Goal: Task Accomplishment & Management: Use online tool/utility

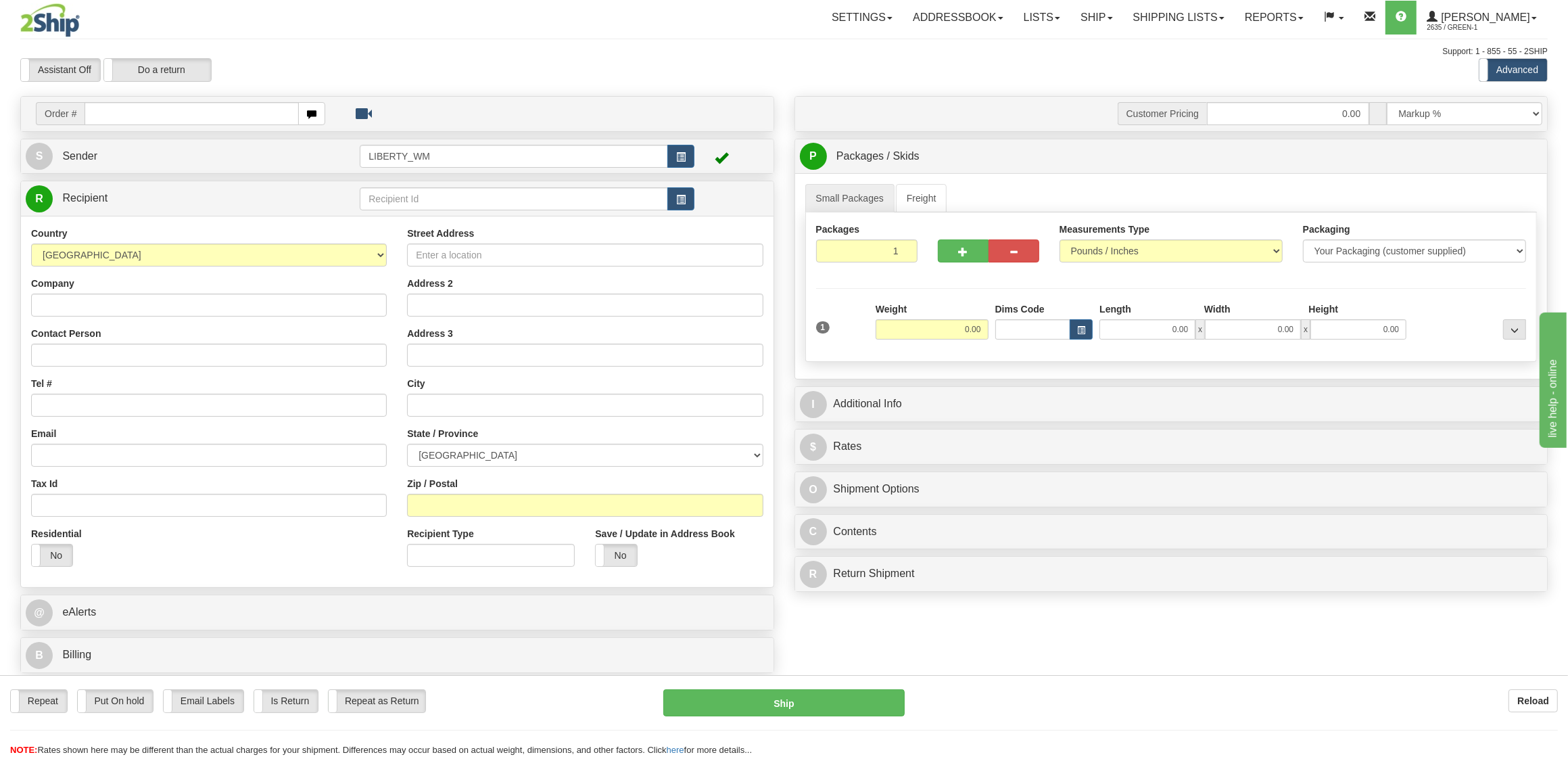
click at [262, 56] on div "Support: 1 - 855 - 55 - 2SHIP" at bounding box center [784, 52] width 1528 height 12
click at [1113, 25] on link "Ship" at bounding box center [1096, 17] width 52 height 34
click at [1092, 70] on span "OnHold / Order Queue" at bounding box center [1061, 64] width 95 height 11
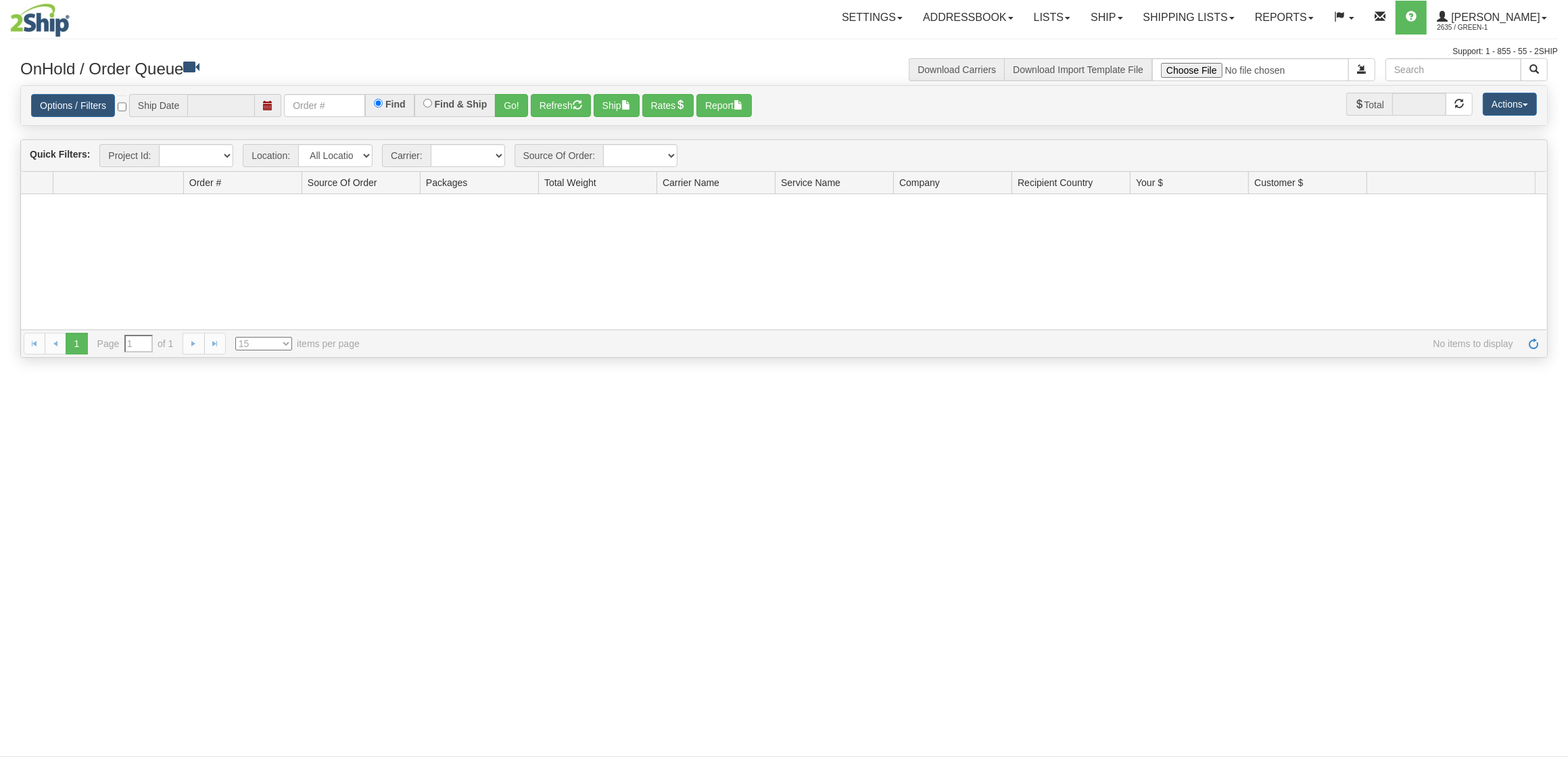
type input "[DATE]"
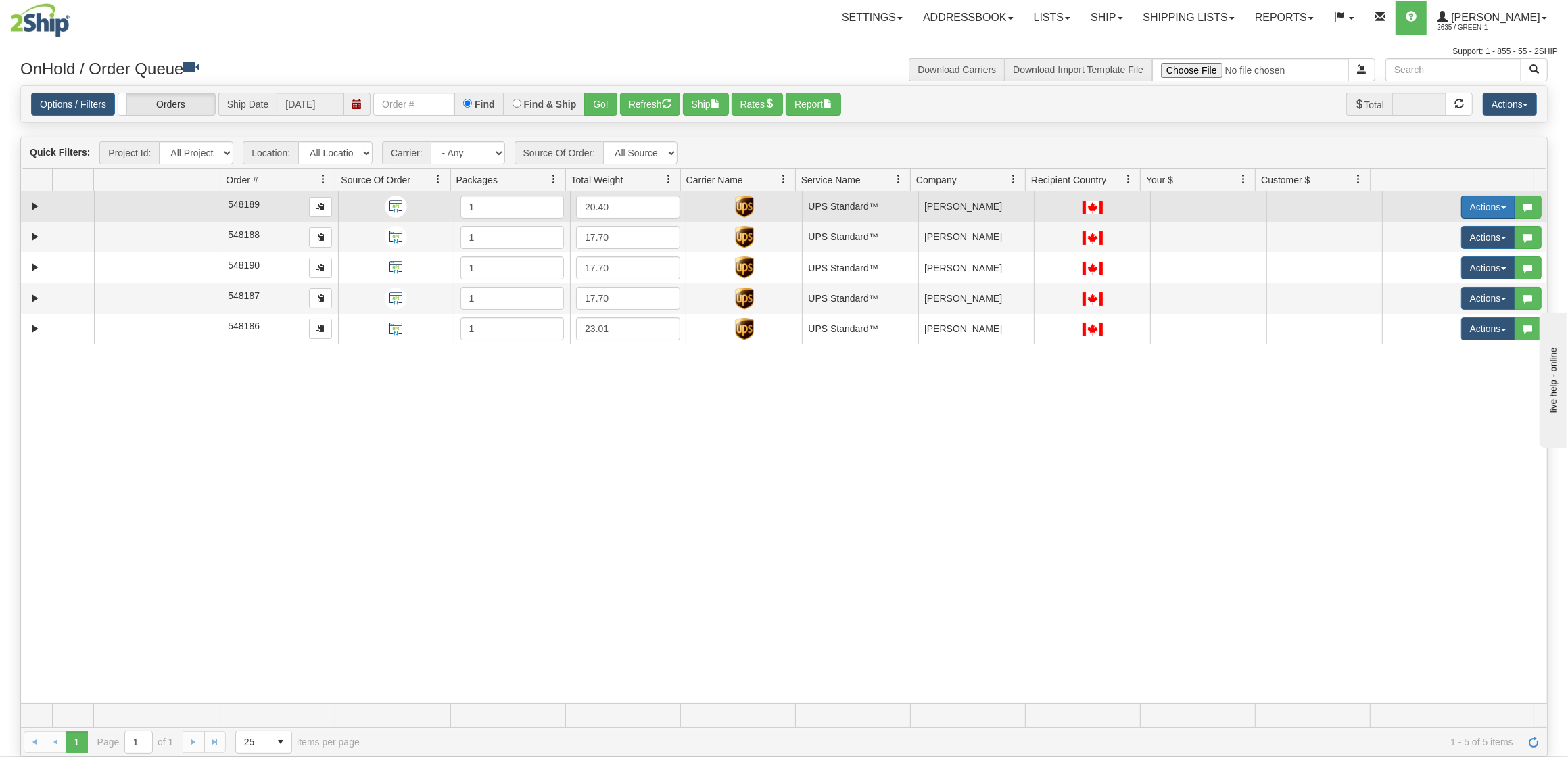
click at [1473, 209] on button "Actions" at bounding box center [1488, 207] width 54 height 23
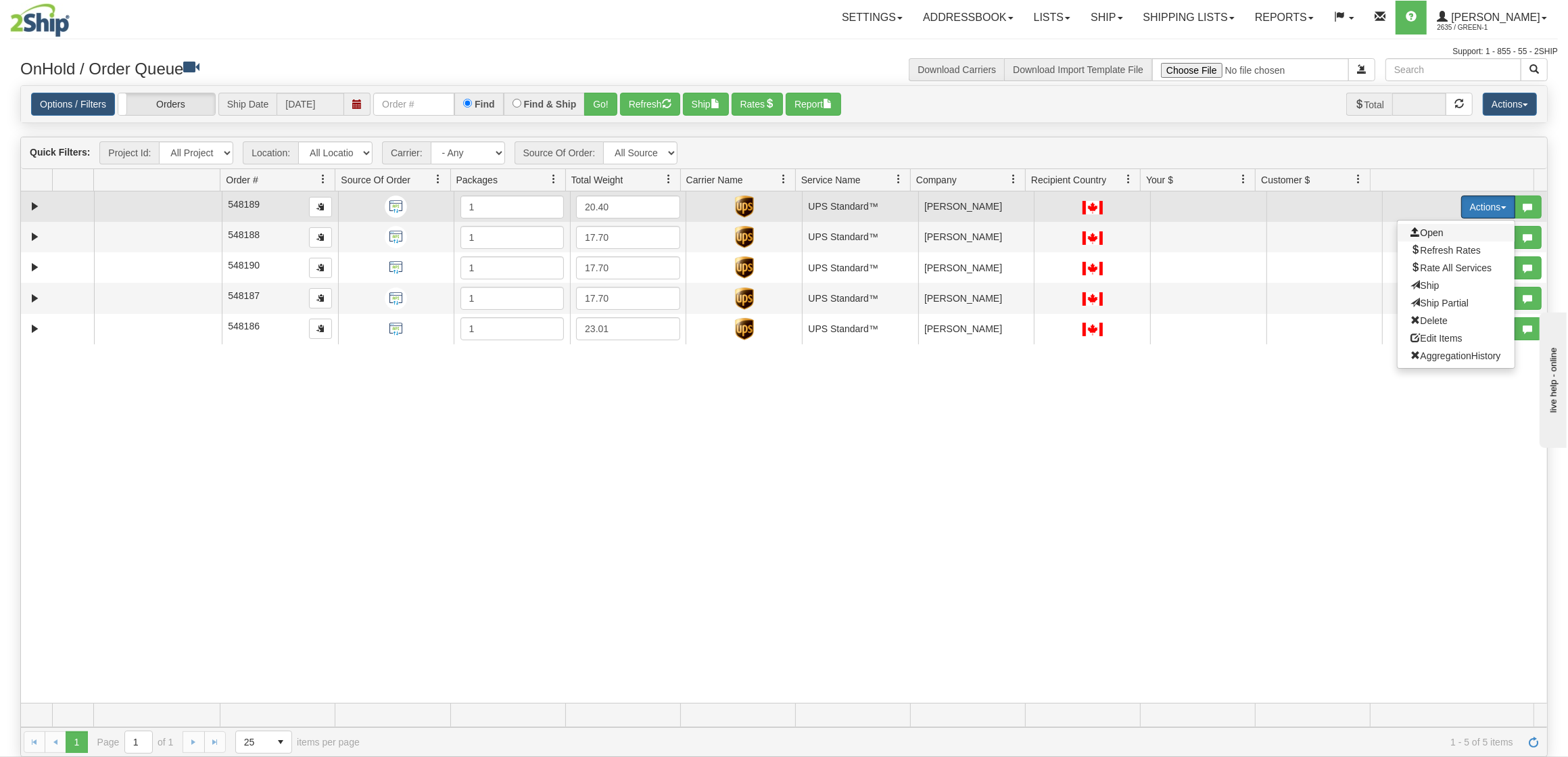
click at [1425, 233] on span "Open" at bounding box center [1427, 232] width 32 height 11
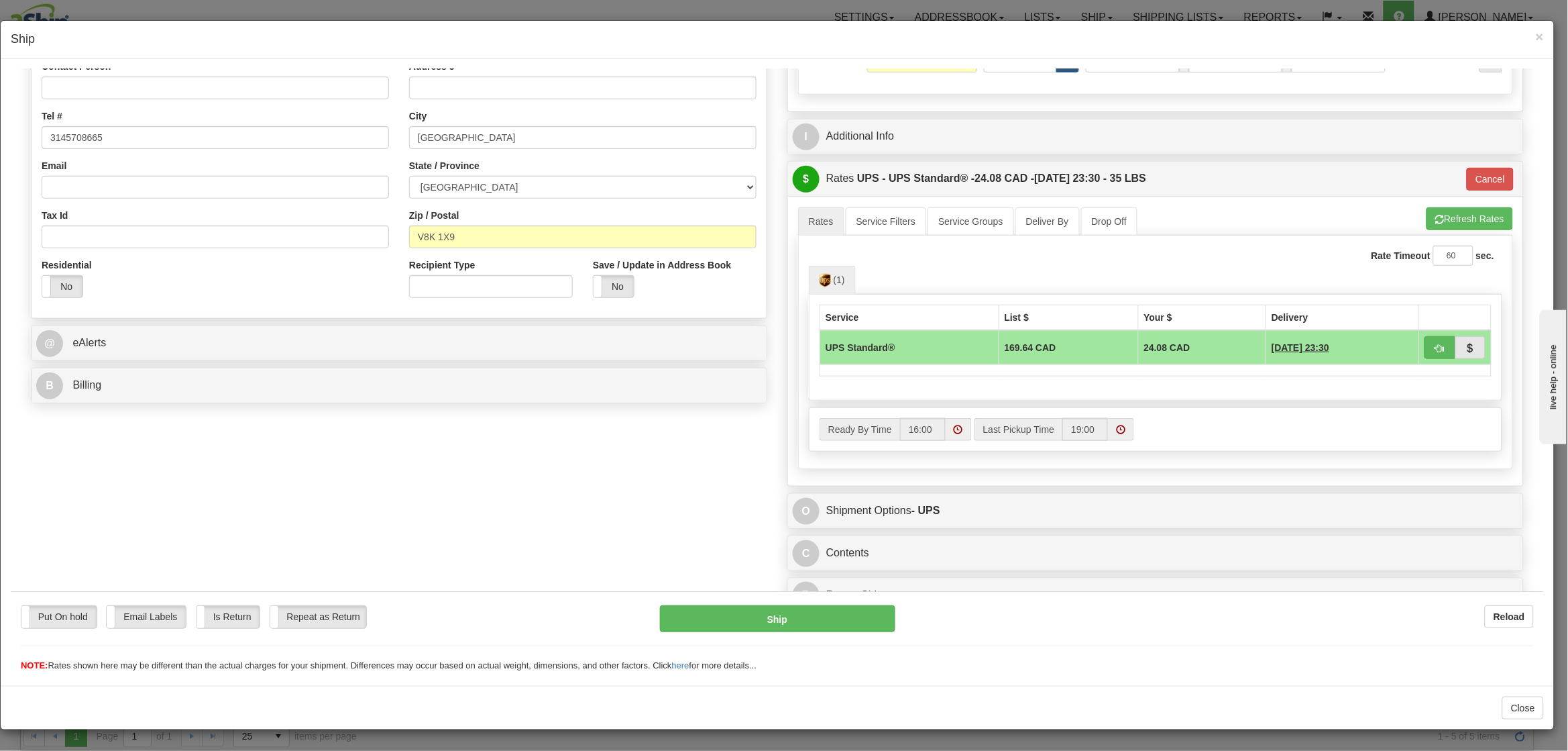
scroll to position [294, 0]
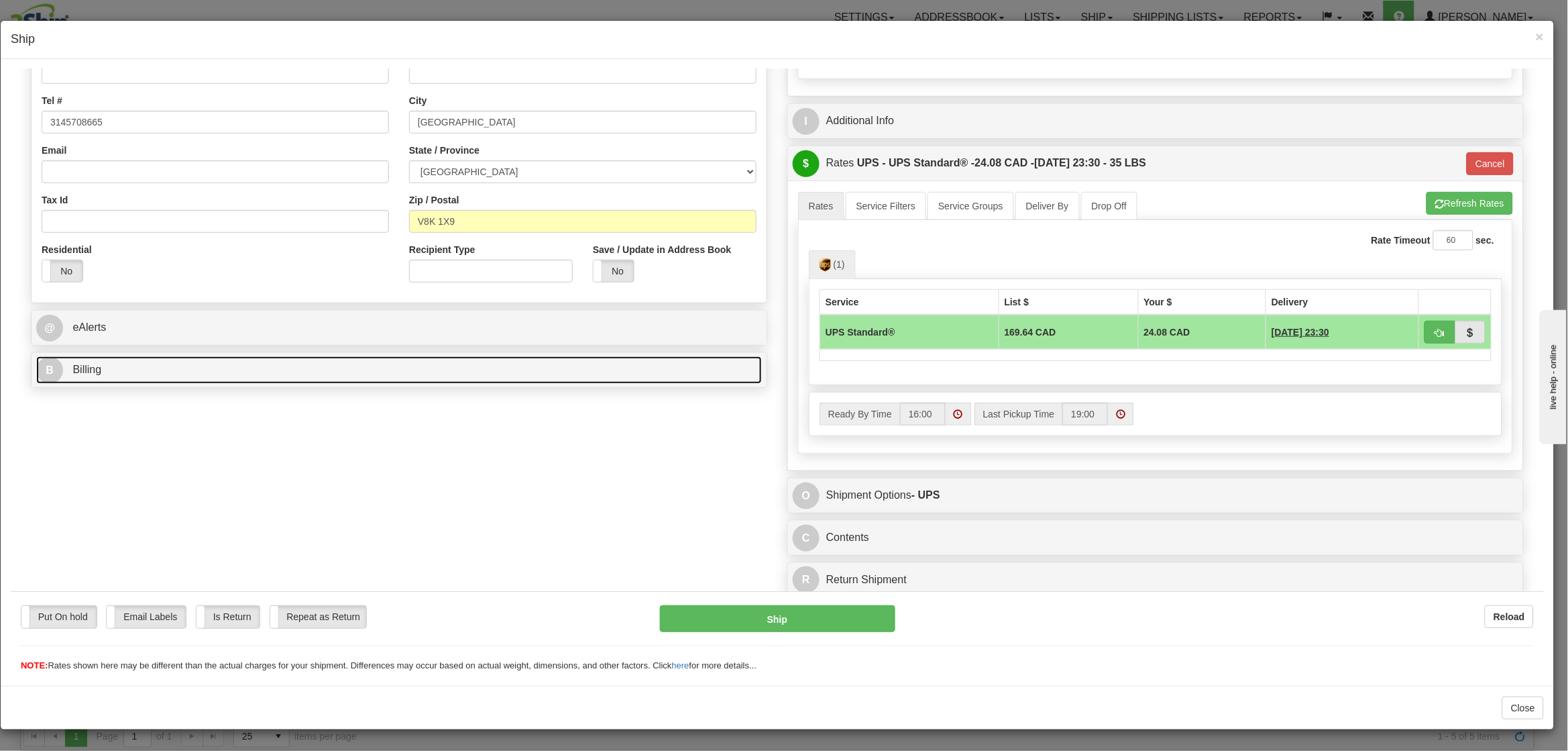
click at [422, 377] on link "B Billing" at bounding box center [399, 369] width 726 height 27
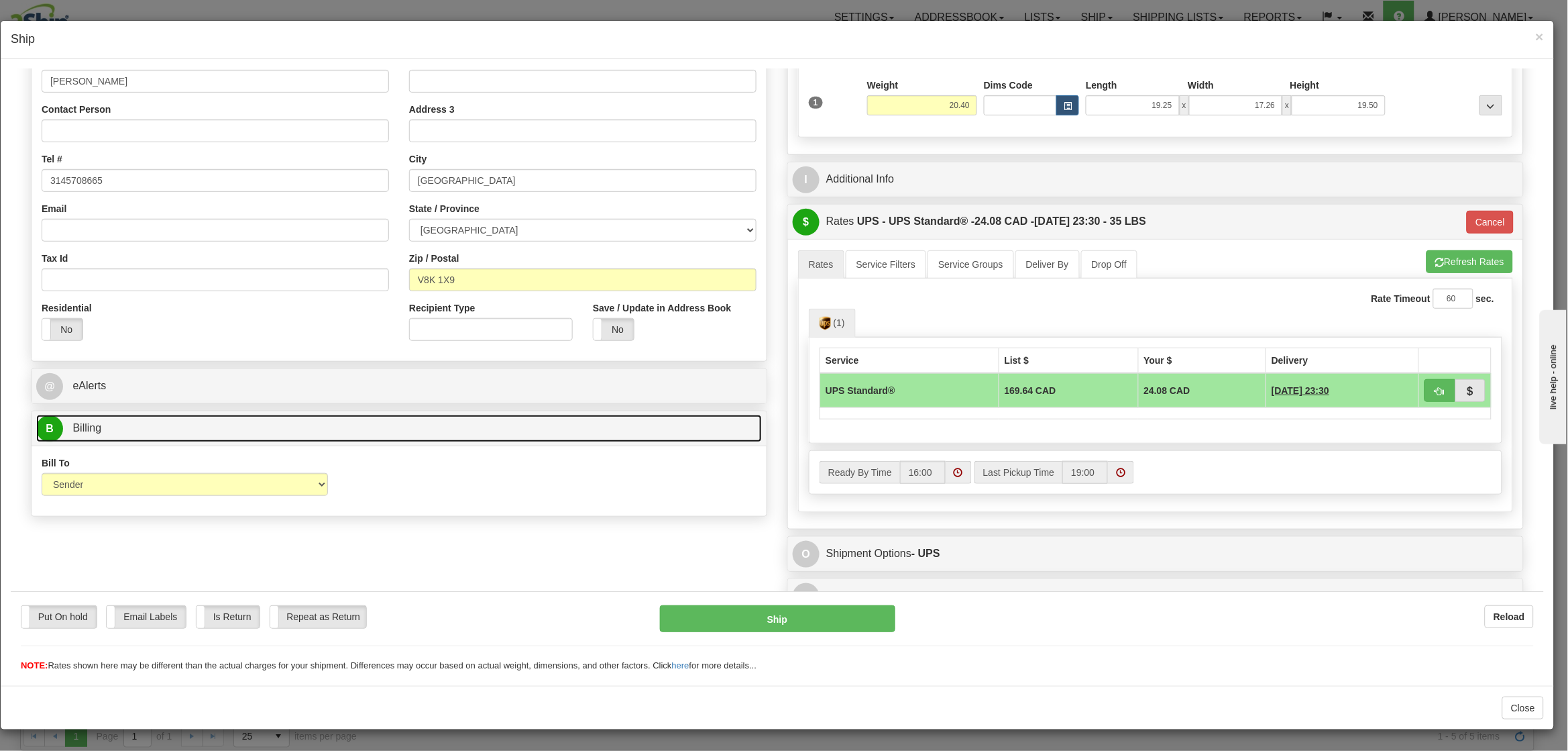
scroll to position [268, 0]
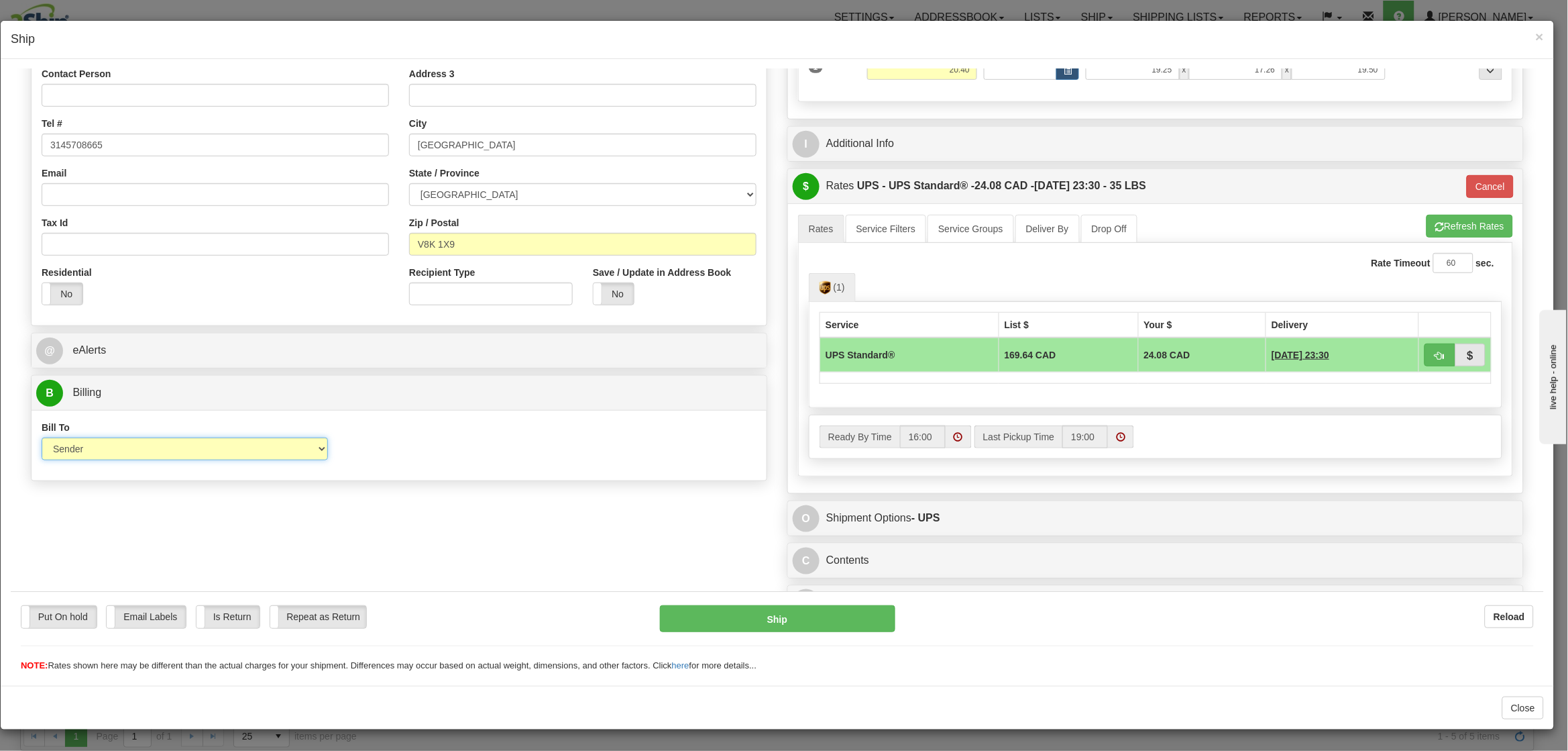
click at [324, 442] on select "Sender Recipient Third Party Collect" at bounding box center [185, 448] width 286 height 23
click at [316, 442] on select "Sender Recipient Third Party Collect" at bounding box center [185, 448] width 286 height 23
click at [714, 509] on div "Order # 548189 S Sender" at bounding box center [777, 231] width 1513 height 789
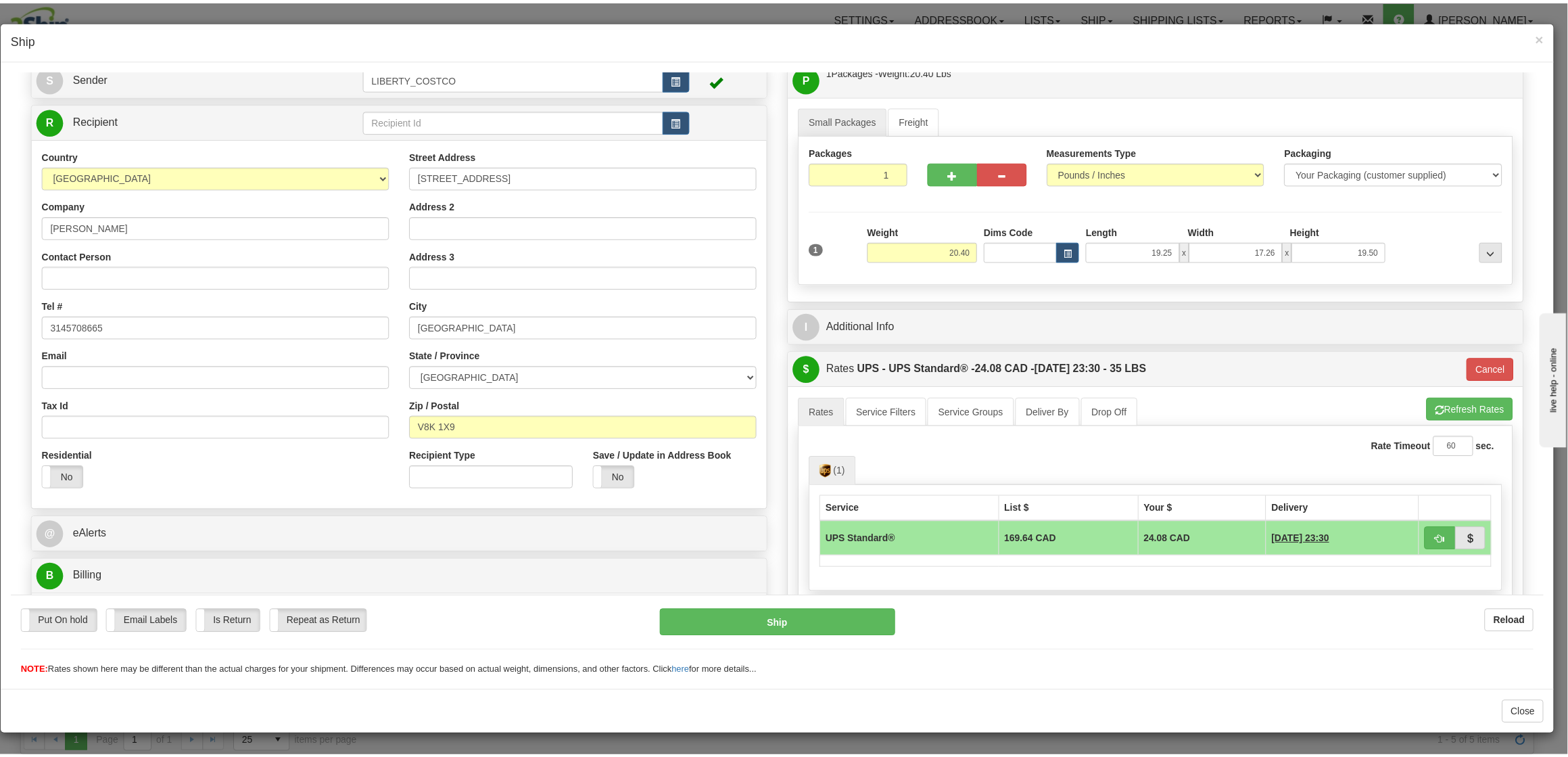
scroll to position [0, 0]
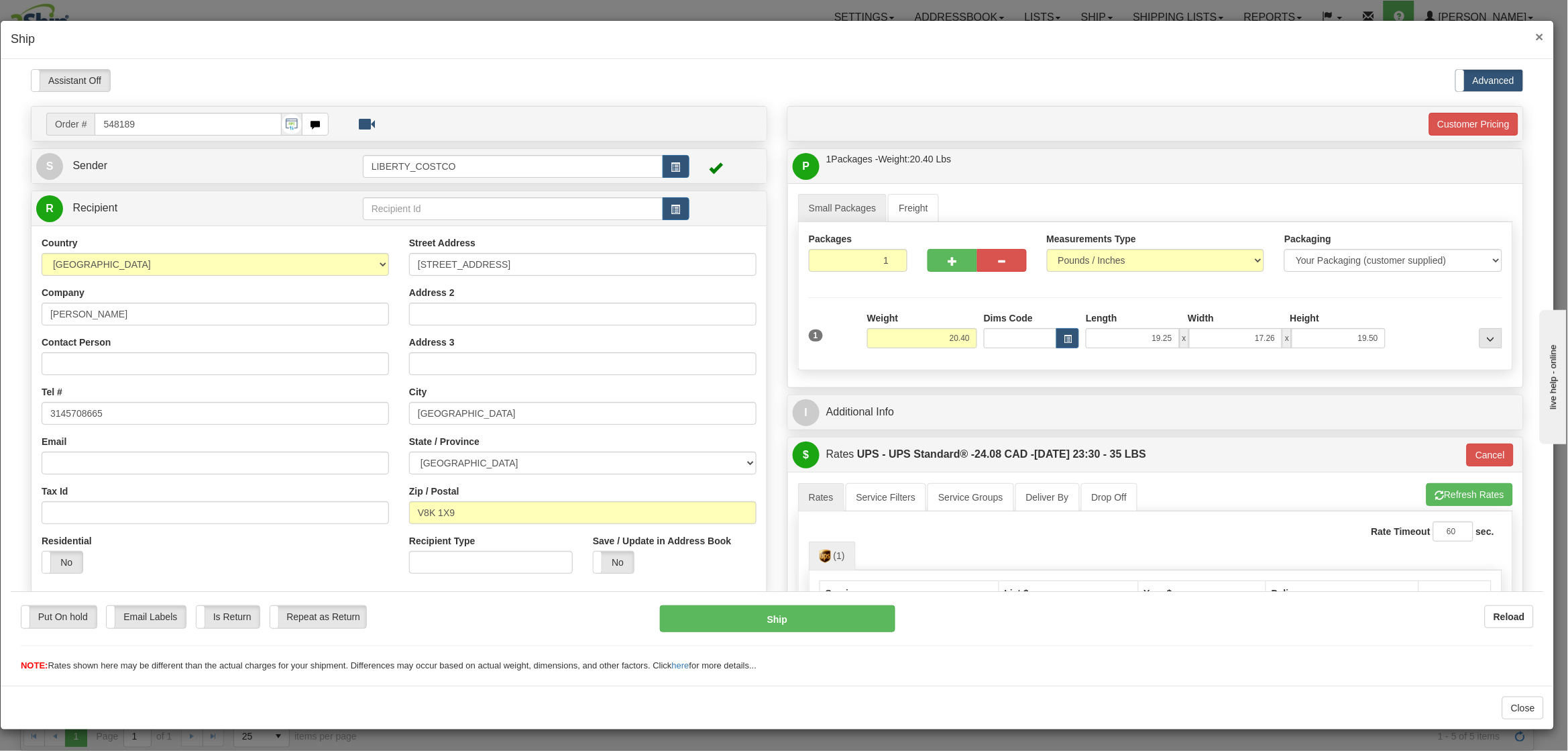
click at [1539, 35] on span "×" at bounding box center [1539, 37] width 8 height 16
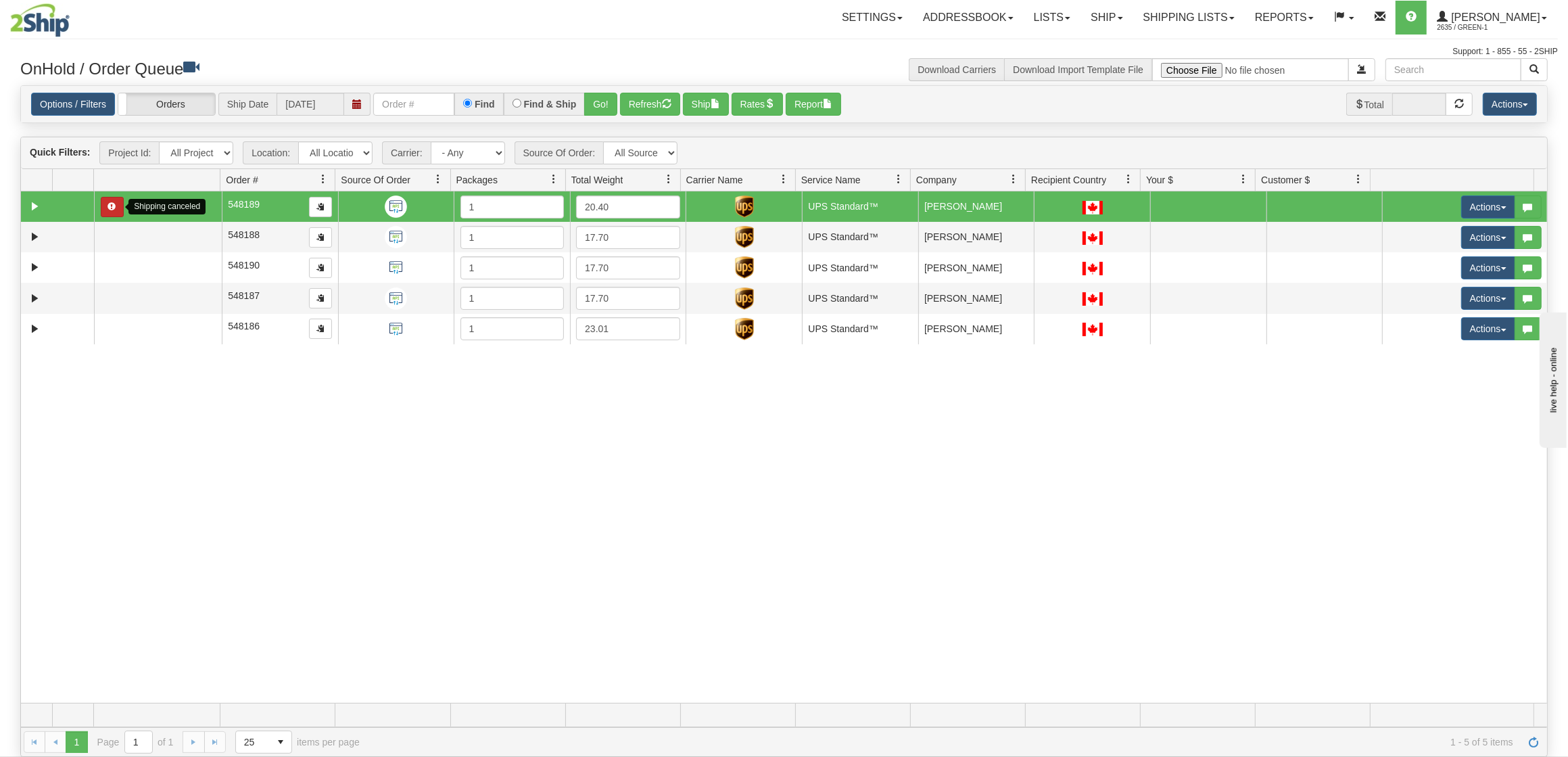
click at [112, 207] on span "button" at bounding box center [112, 206] width 8 height 8
click at [1501, 206] on span "button" at bounding box center [1503, 208] width 5 height 3
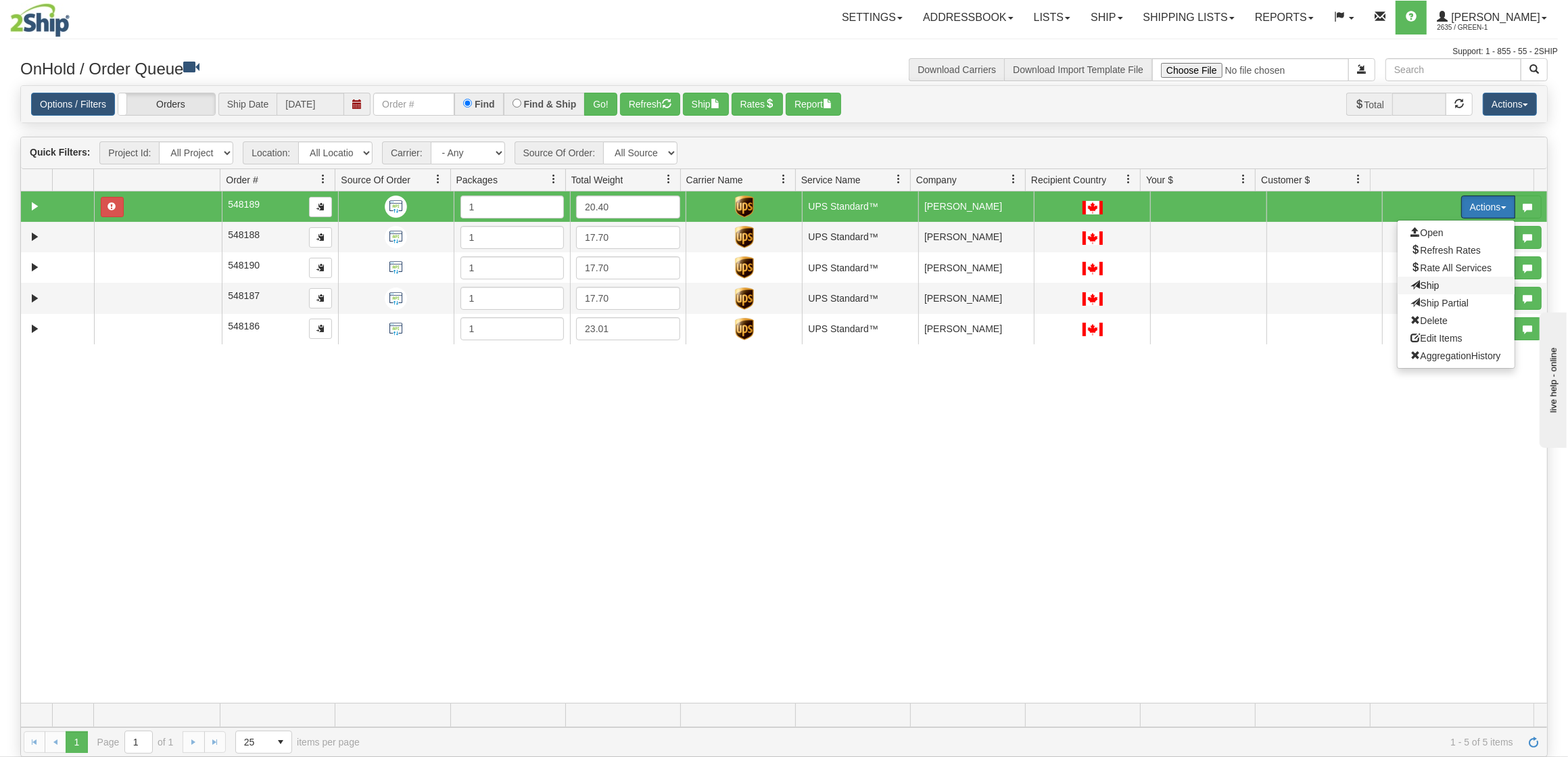
click at [1416, 284] on span "Ship" at bounding box center [1425, 285] width 28 height 11
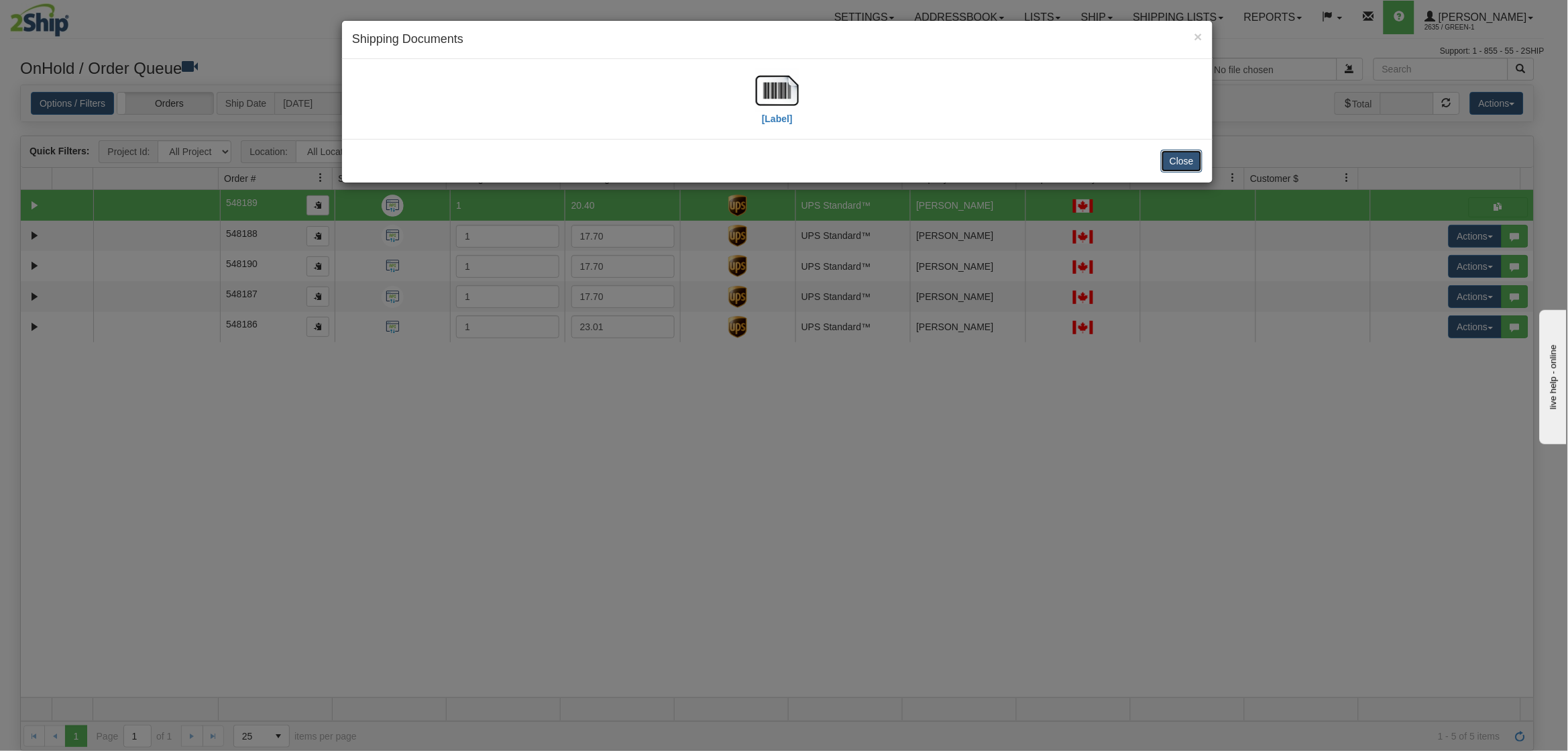
click at [1193, 164] on button "Close" at bounding box center [1182, 161] width 42 height 23
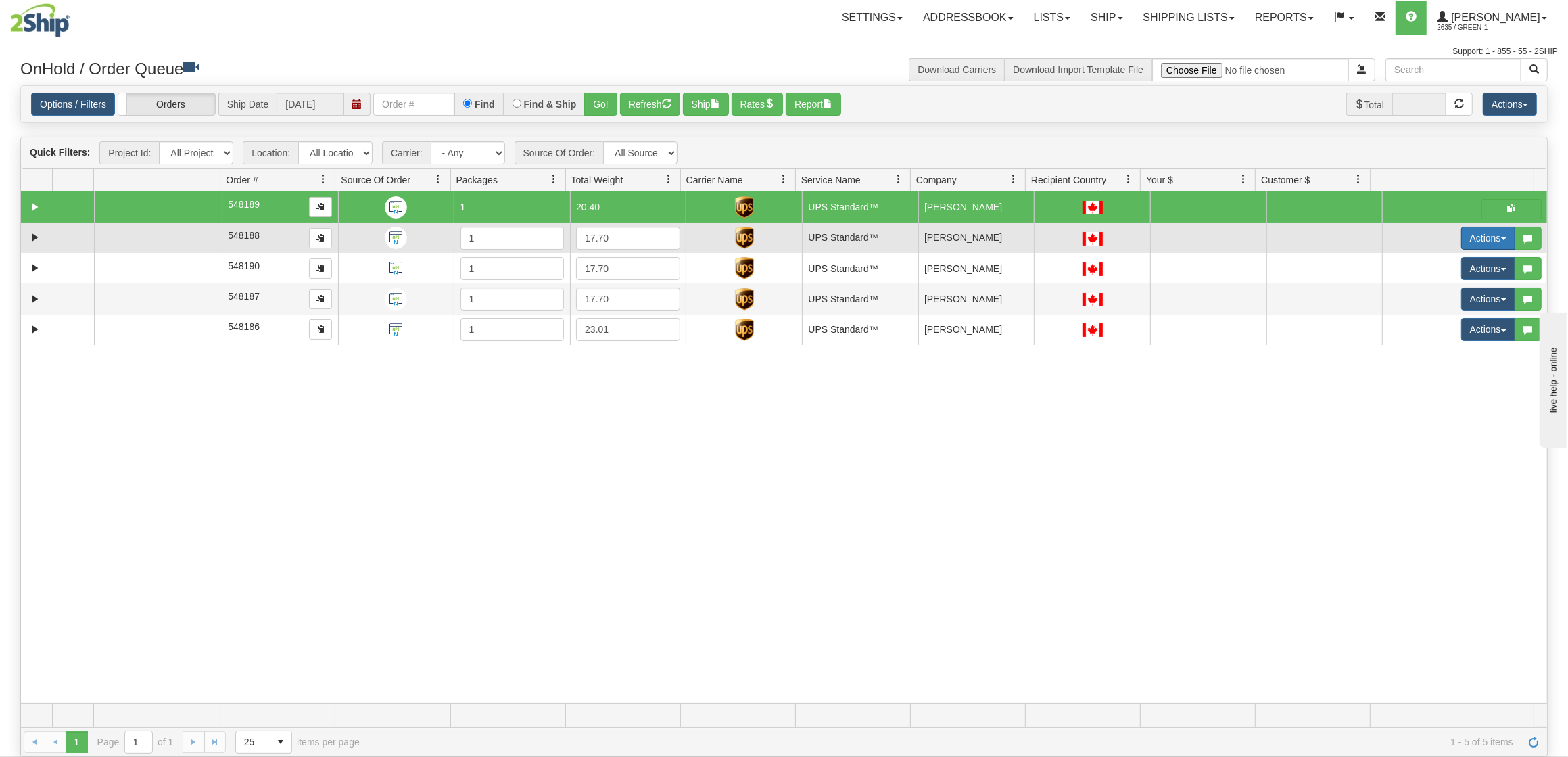
click at [1473, 236] on button "Actions" at bounding box center [1488, 238] width 54 height 23
click at [1411, 315] on span "Ship" at bounding box center [1425, 316] width 28 height 11
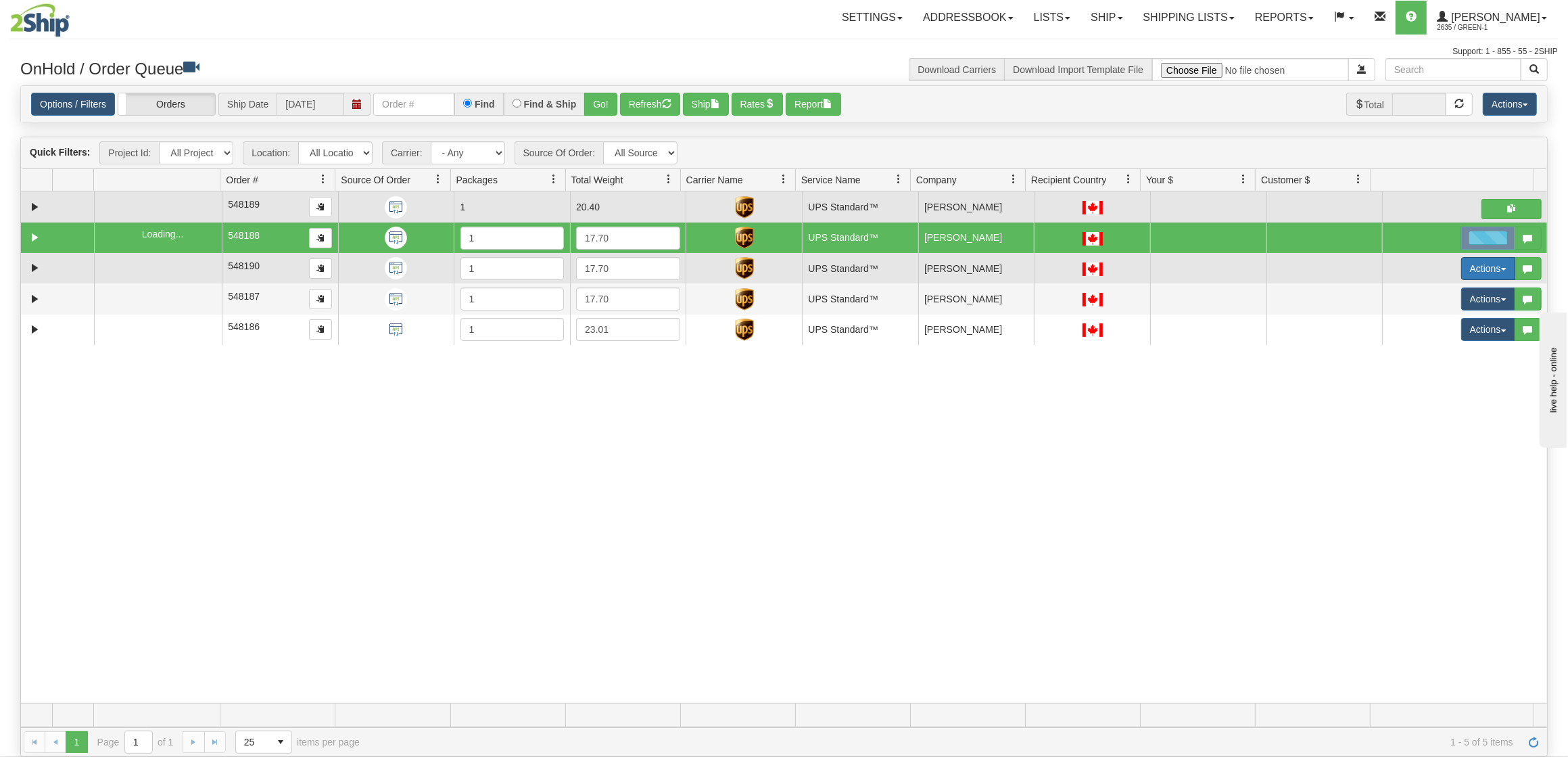
click at [1467, 268] on button "Actions" at bounding box center [1488, 268] width 54 height 23
click at [1416, 350] on body "Toggle navigation Settings Shipping Preferences Fields Preferences" at bounding box center [784, 378] width 1568 height 757
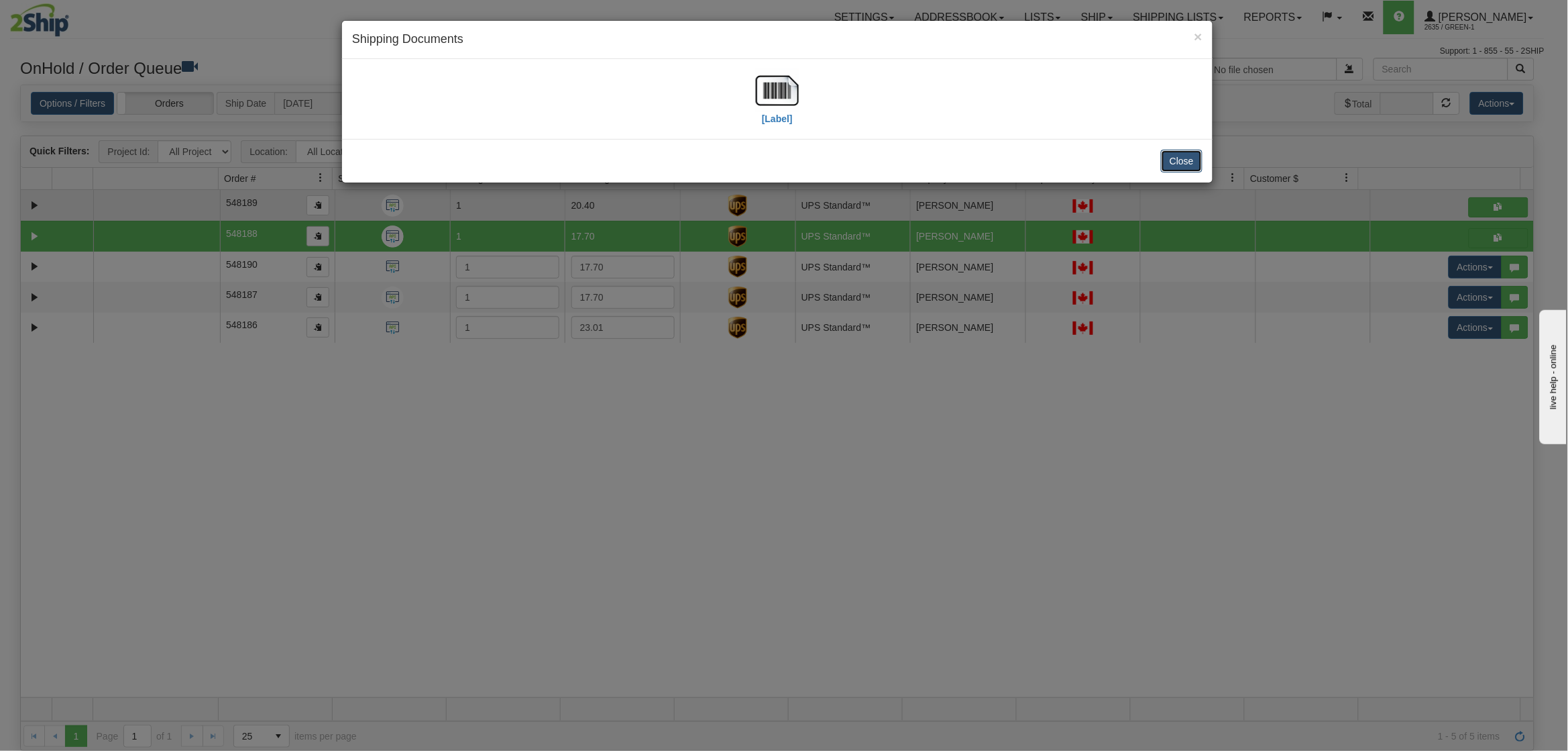
click at [1183, 155] on button "Close" at bounding box center [1182, 161] width 42 height 23
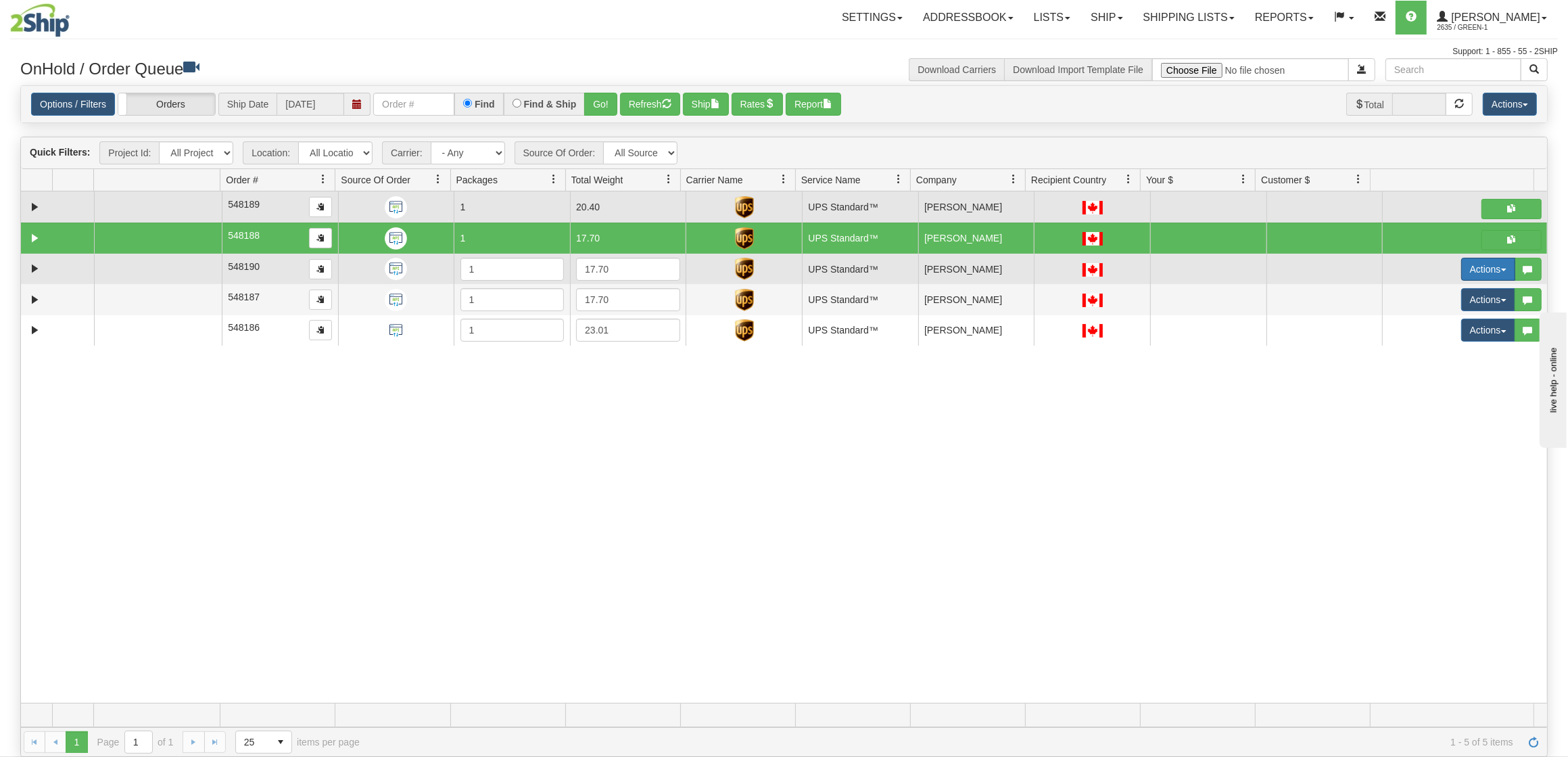
click at [1470, 274] on button "Actions" at bounding box center [1488, 269] width 54 height 23
click at [1419, 351] on span "Ship" at bounding box center [1425, 347] width 28 height 11
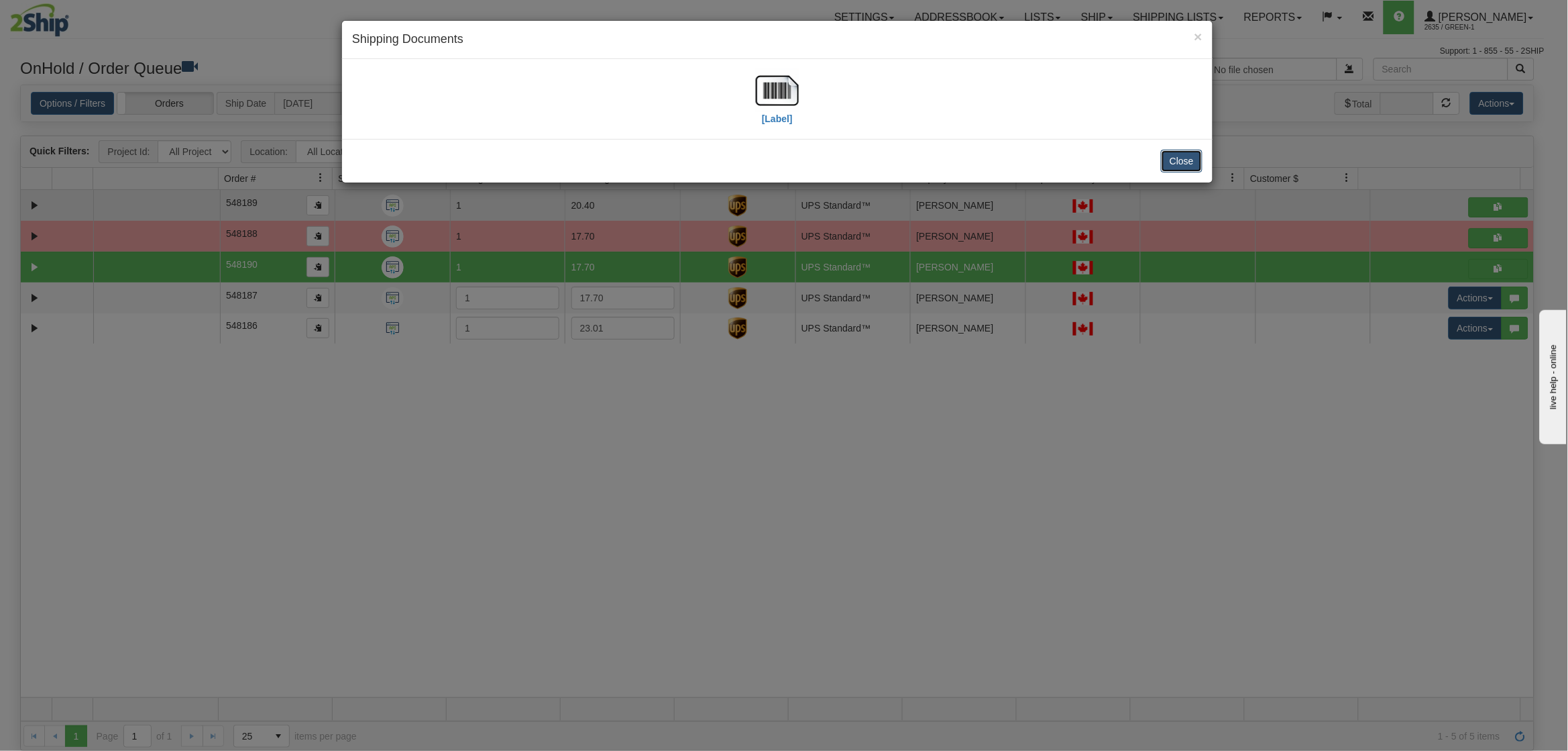
click at [1178, 162] on button "Close" at bounding box center [1182, 161] width 42 height 23
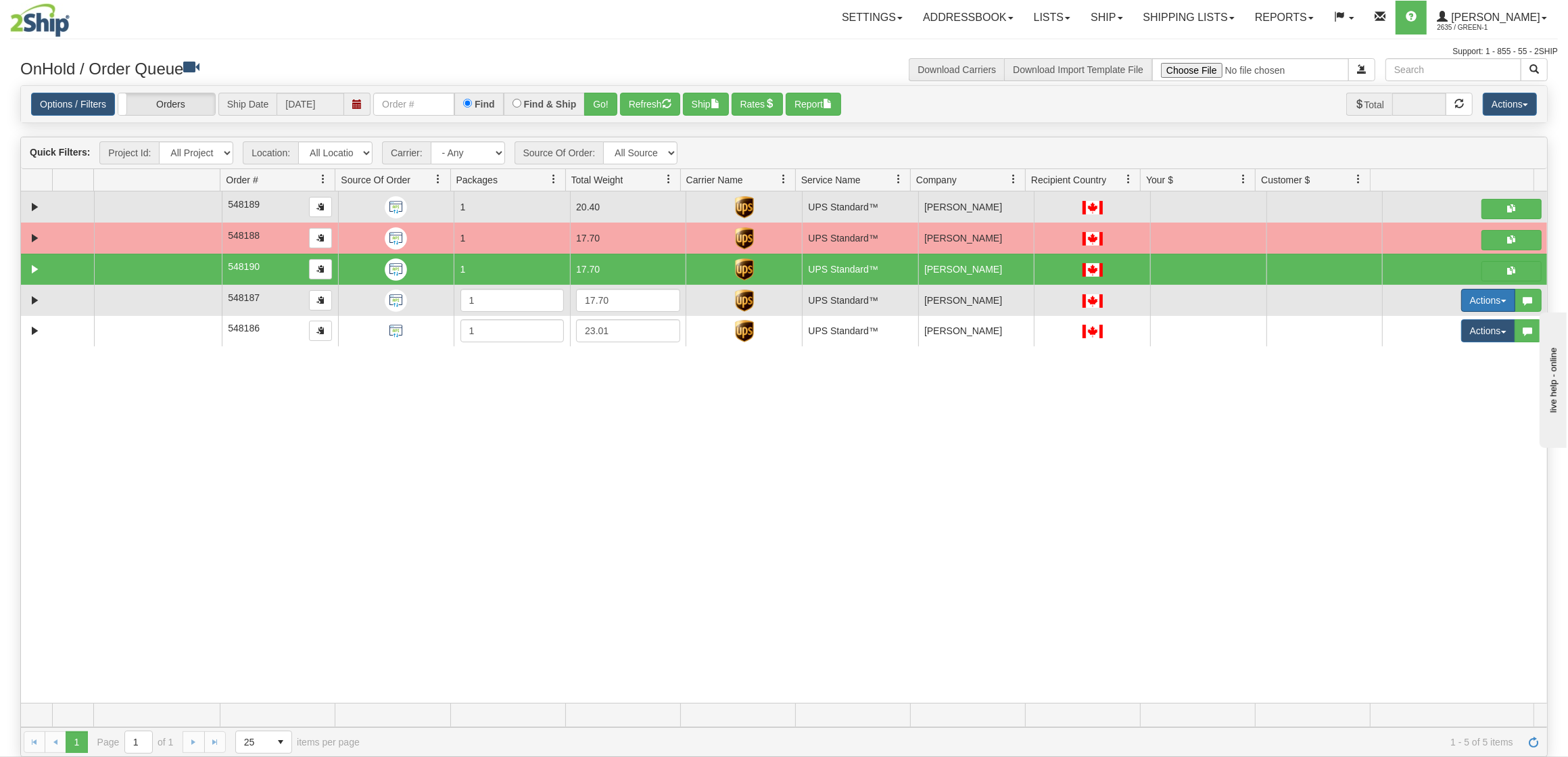
click at [1461, 303] on button "Actions" at bounding box center [1488, 300] width 54 height 23
click at [1411, 384] on span "Ship" at bounding box center [1425, 378] width 28 height 11
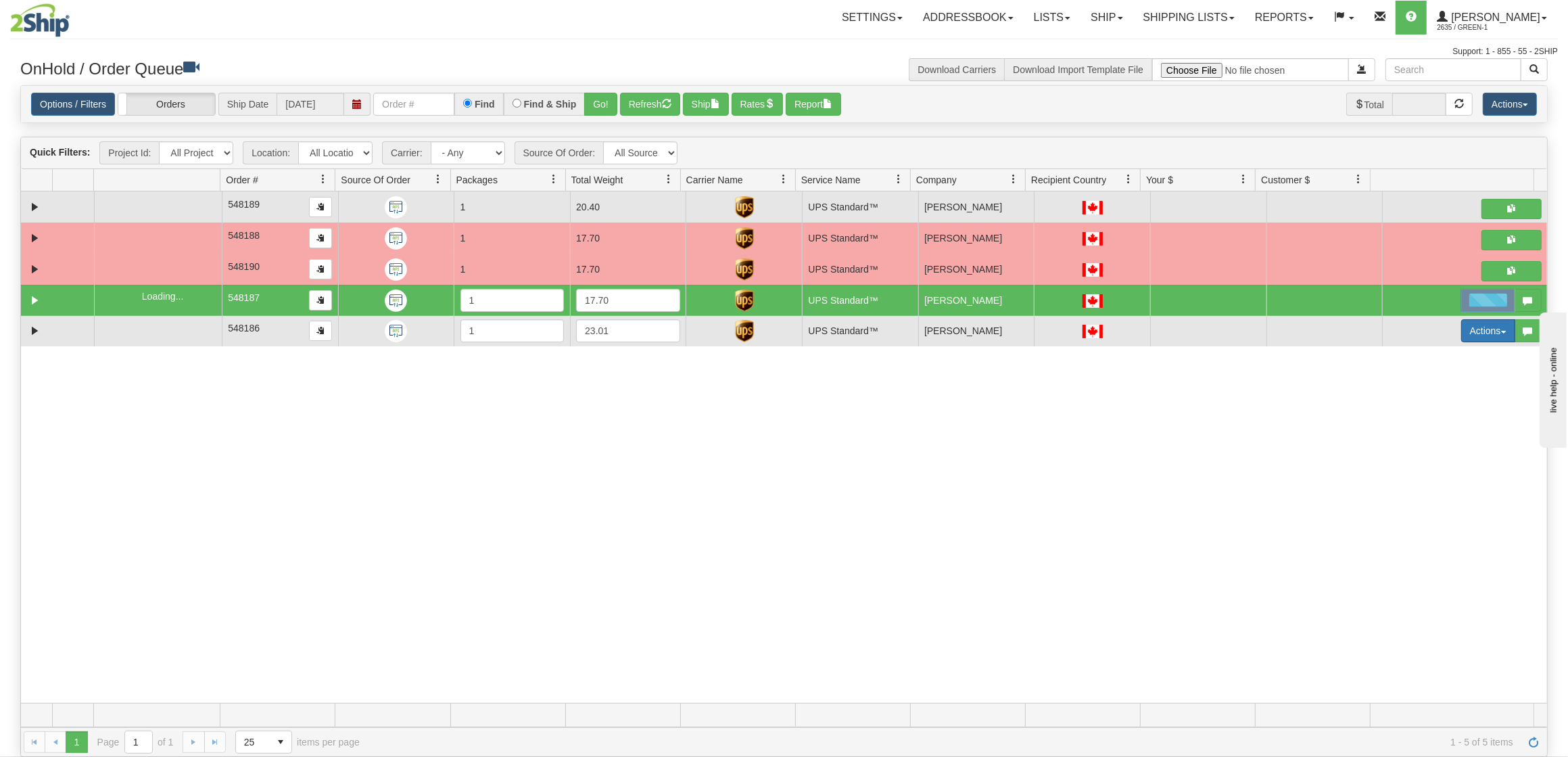
click at [1475, 336] on button "Actions" at bounding box center [1488, 331] width 54 height 23
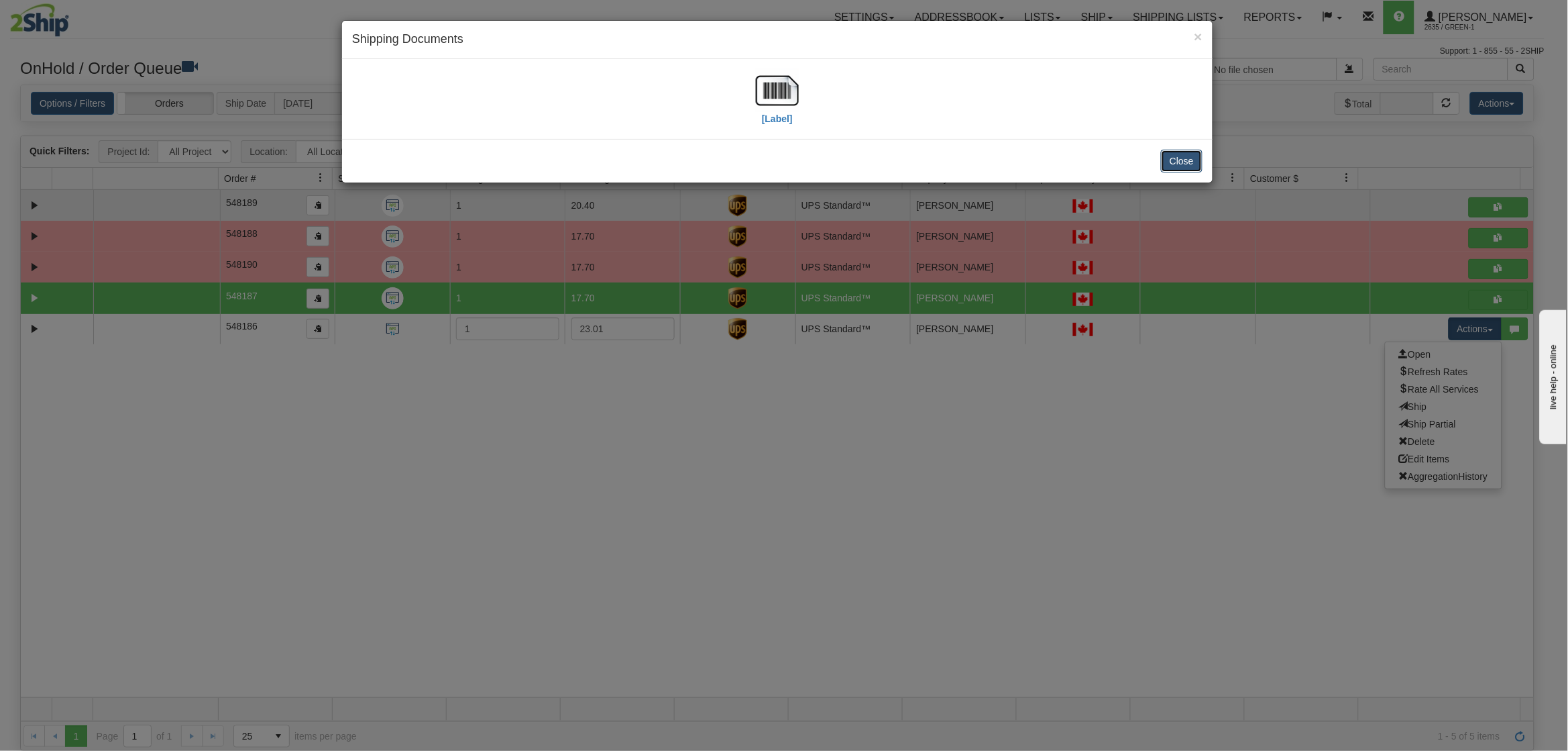
click at [1194, 165] on button "Close" at bounding box center [1182, 161] width 42 height 23
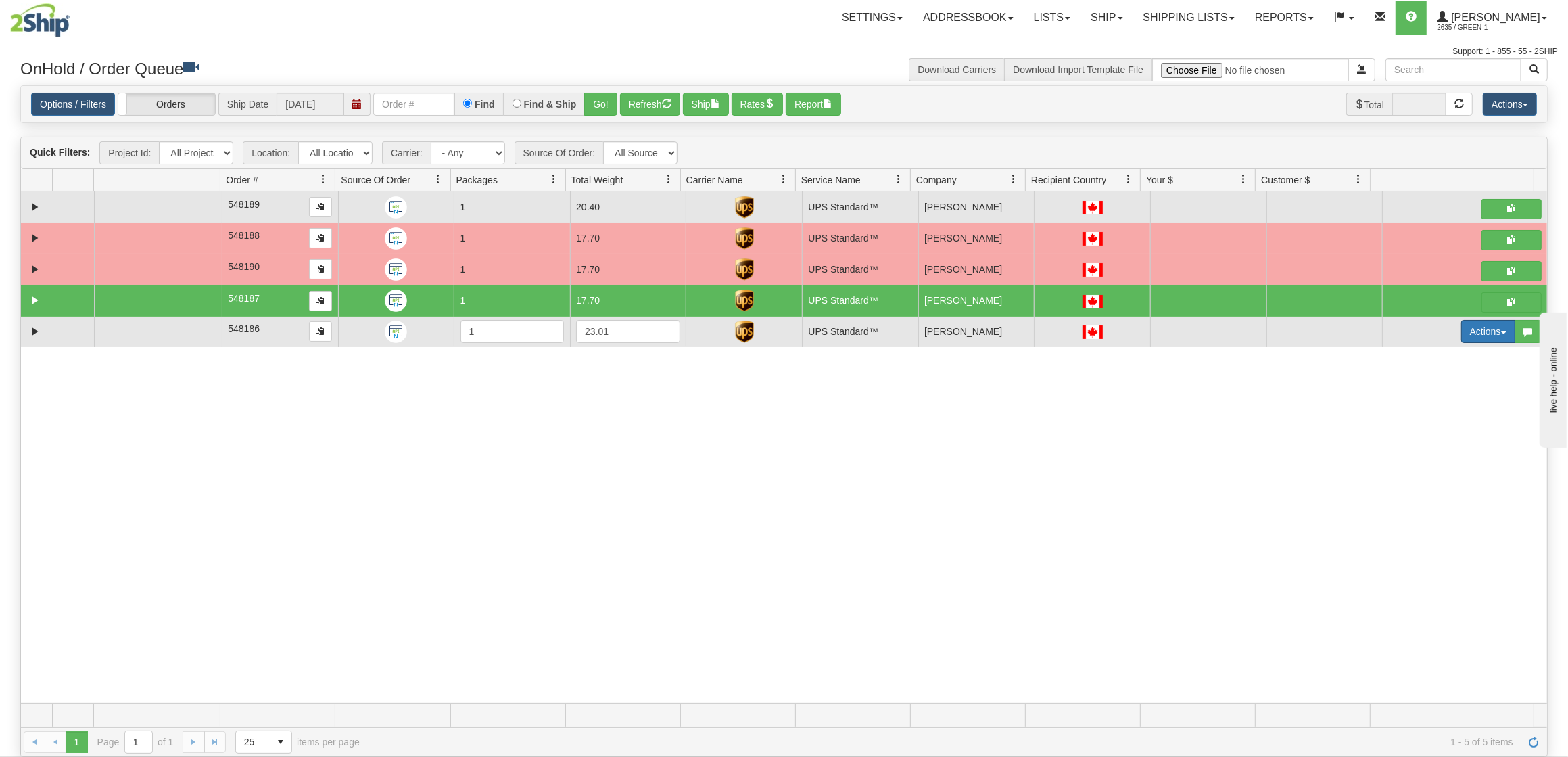
click at [1461, 336] on button "Actions" at bounding box center [1488, 331] width 54 height 23
click at [1419, 411] on span "Ship" at bounding box center [1425, 409] width 28 height 11
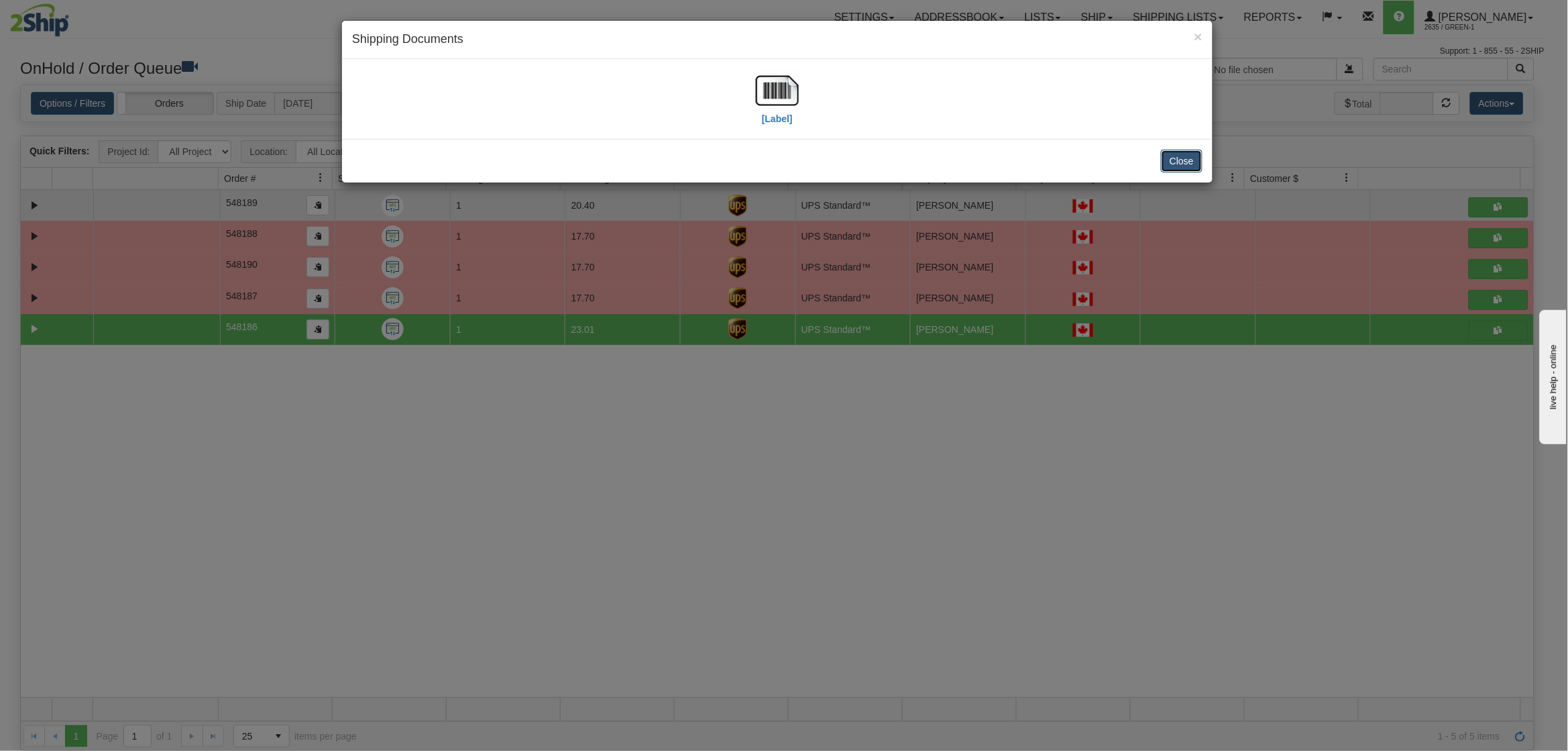
click at [1197, 163] on button "Close" at bounding box center [1182, 161] width 42 height 23
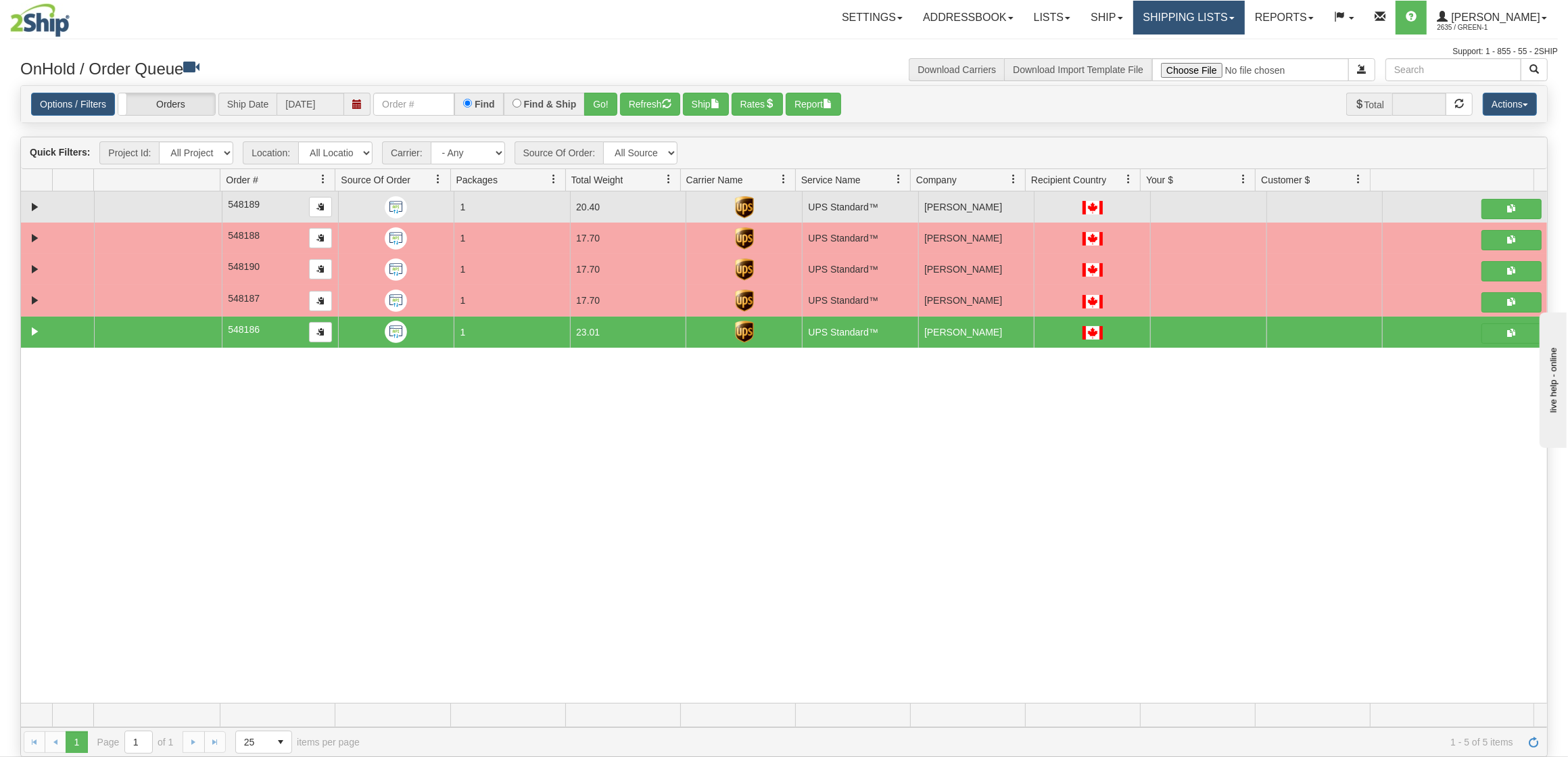
click at [1197, 25] on link "Shipping lists" at bounding box center [1189, 17] width 112 height 34
click at [1205, 48] on span "Current Shipments" at bounding box center [1165, 47] width 79 height 11
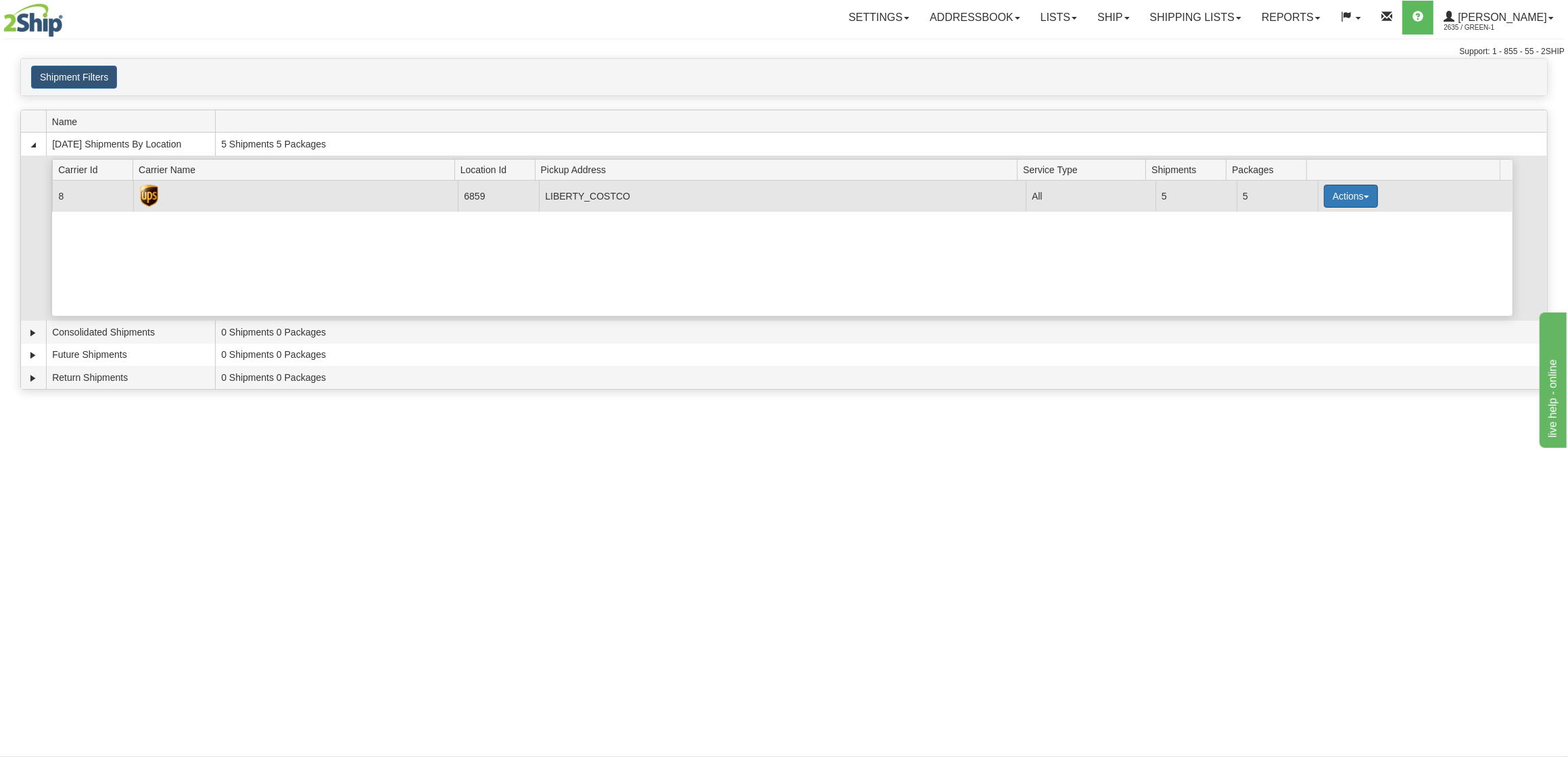
click at [1332, 203] on button "Actions" at bounding box center [1351, 196] width 54 height 23
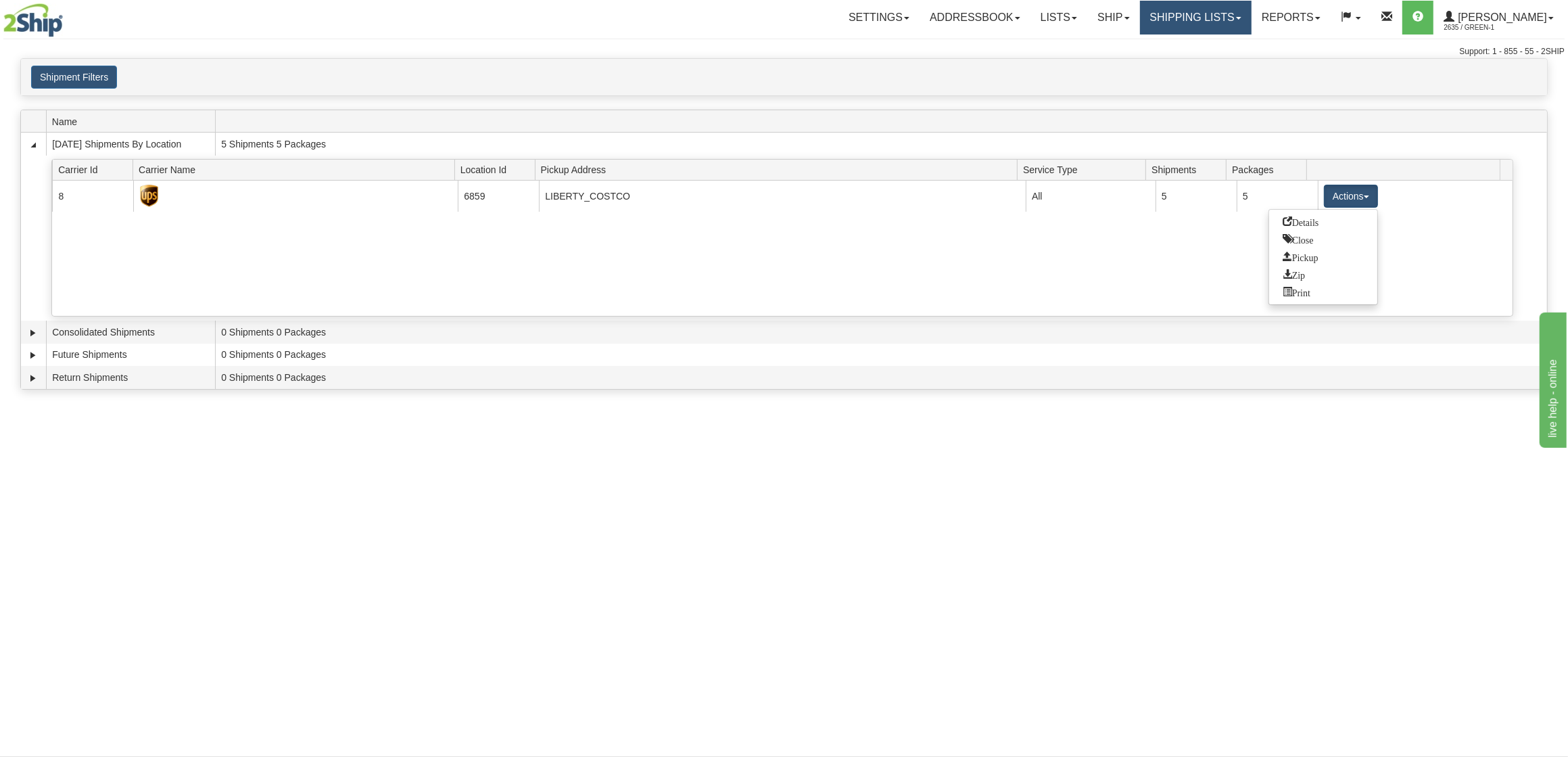
click at [1199, 27] on link "Shipping lists" at bounding box center [1196, 17] width 112 height 34
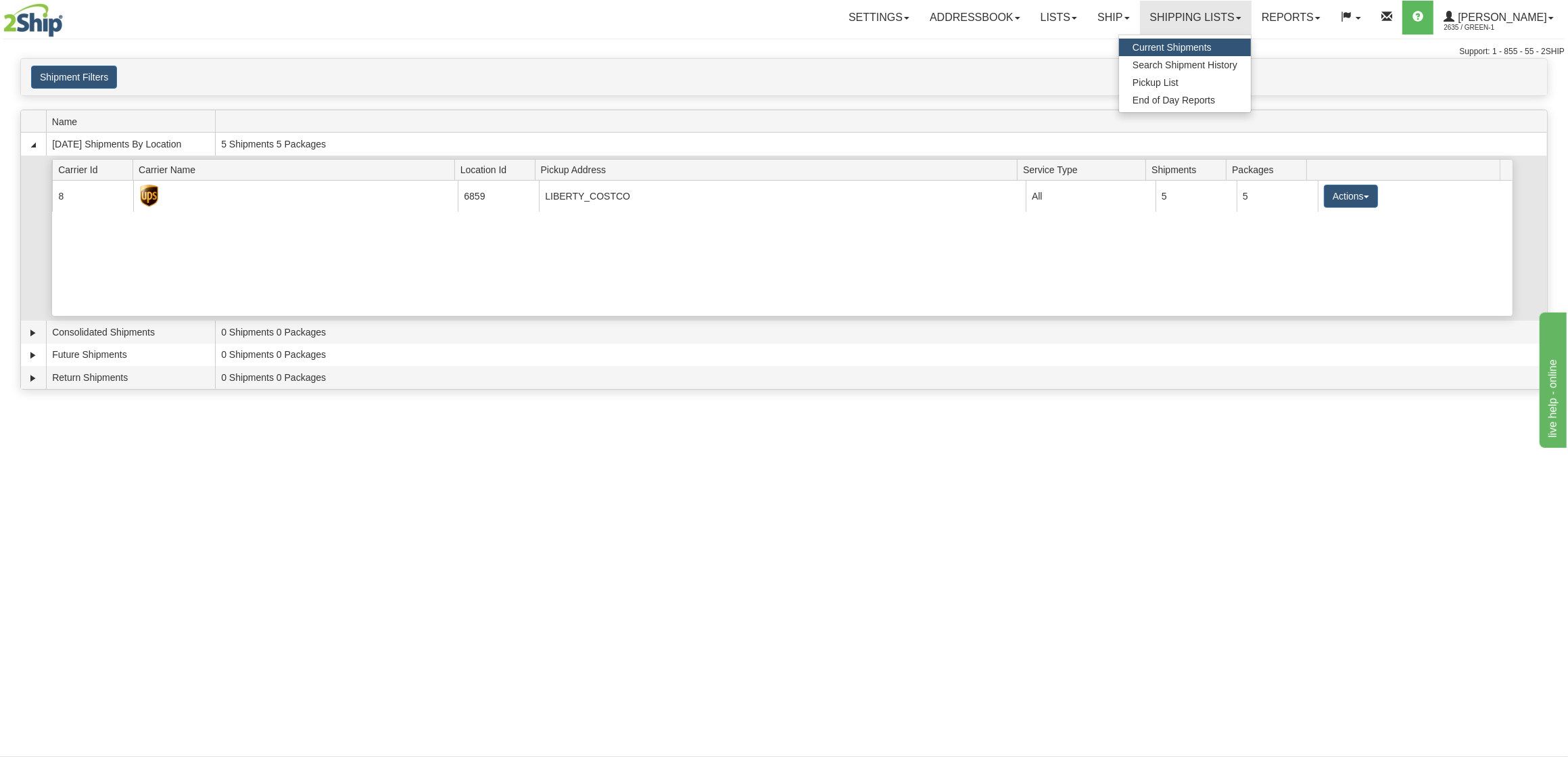
click at [1262, 274] on div "Current 8 6859 LIBERTY_COSTCO 21854 All 5 5 Actions Details Close Pickup Zip Pr…" at bounding box center [781, 248] width 1460 height 135
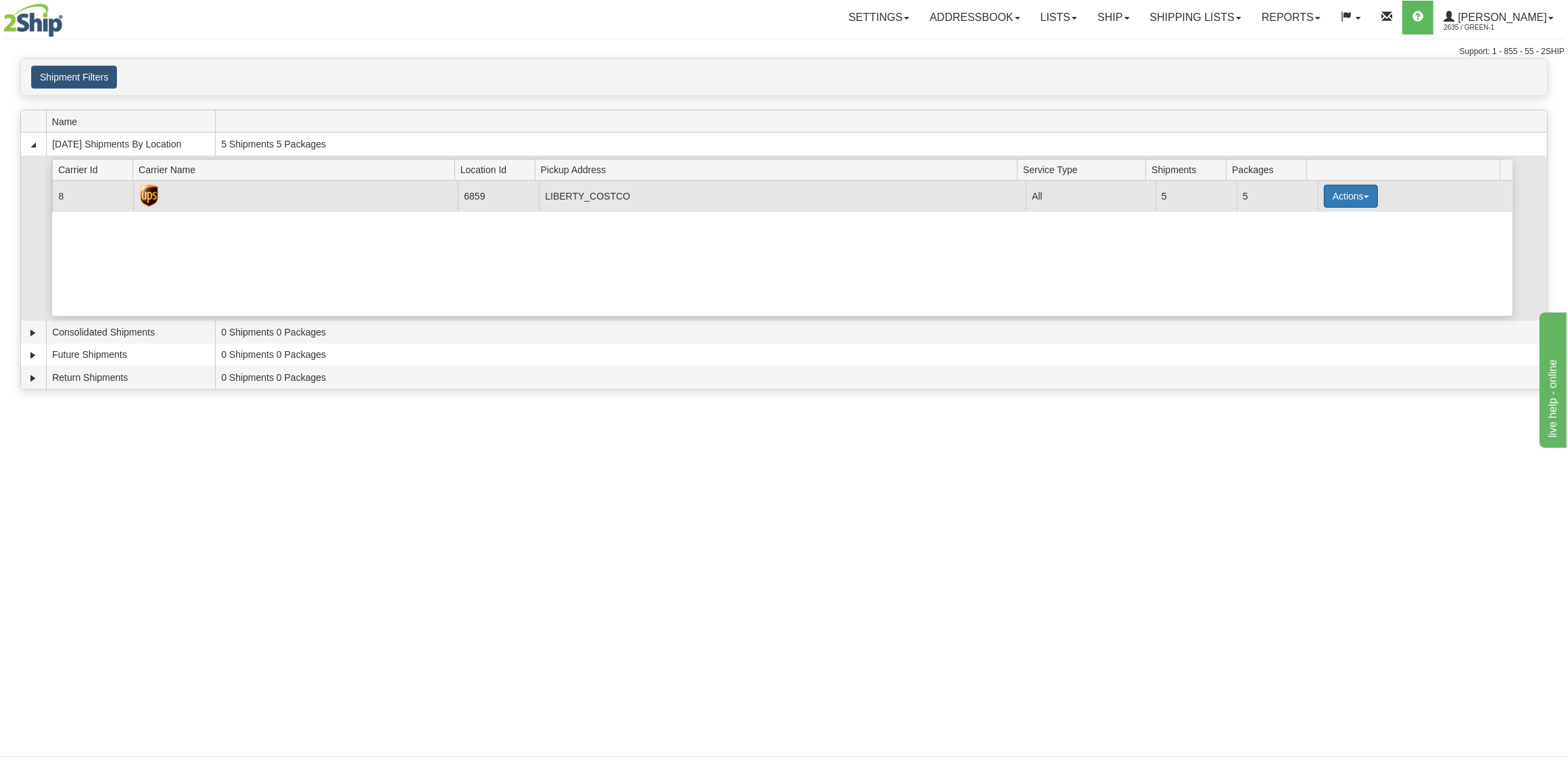
click at [1359, 200] on button "Actions" at bounding box center [1351, 196] width 54 height 23
click at [1301, 296] on span "Print" at bounding box center [1297, 291] width 27 height 9
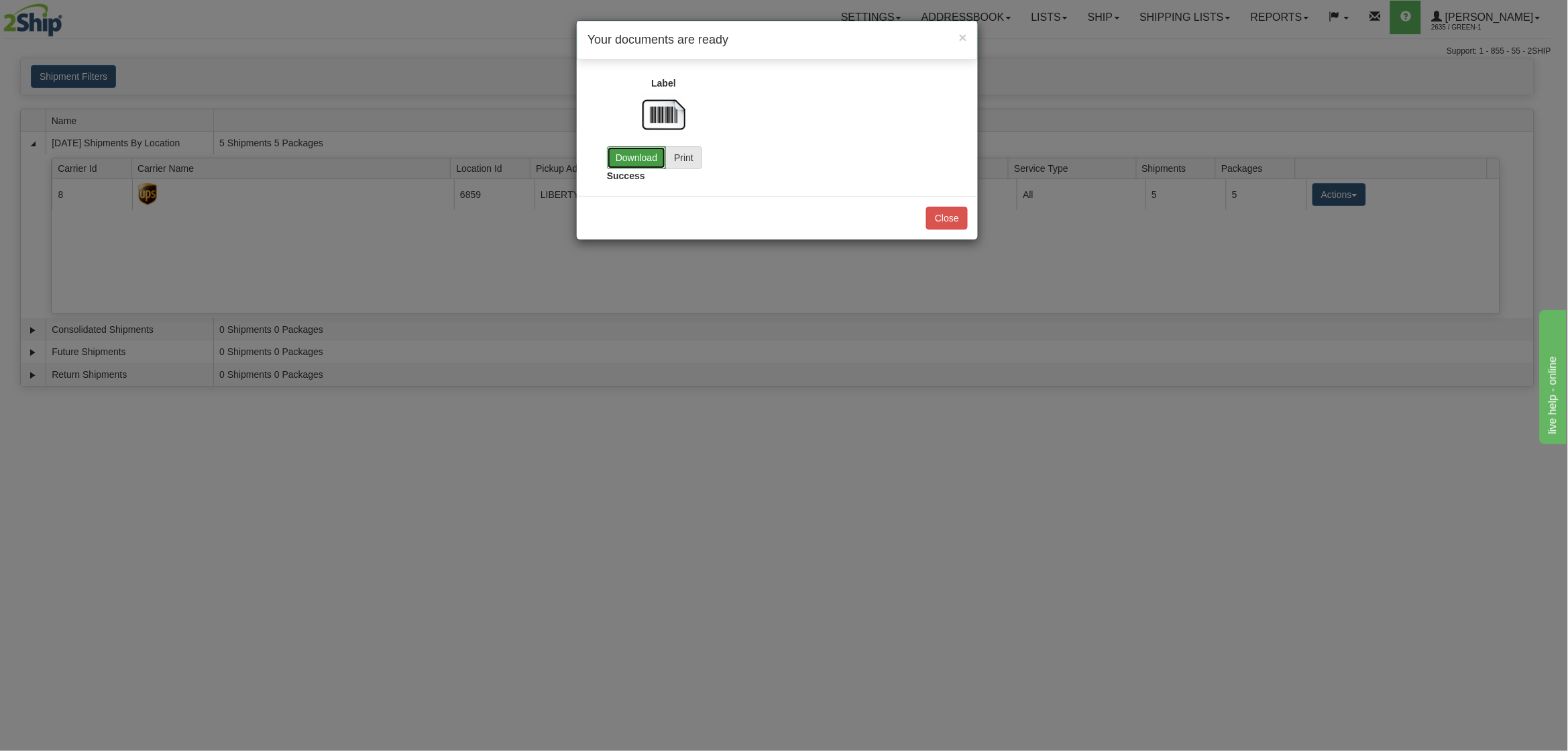
click at [633, 162] on link "Download" at bounding box center [636, 158] width 59 height 23
click at [787, 518] on div "× Your documents are ready Label Download Print Customs" at bounding box center [784, 375] width 1568 height 751
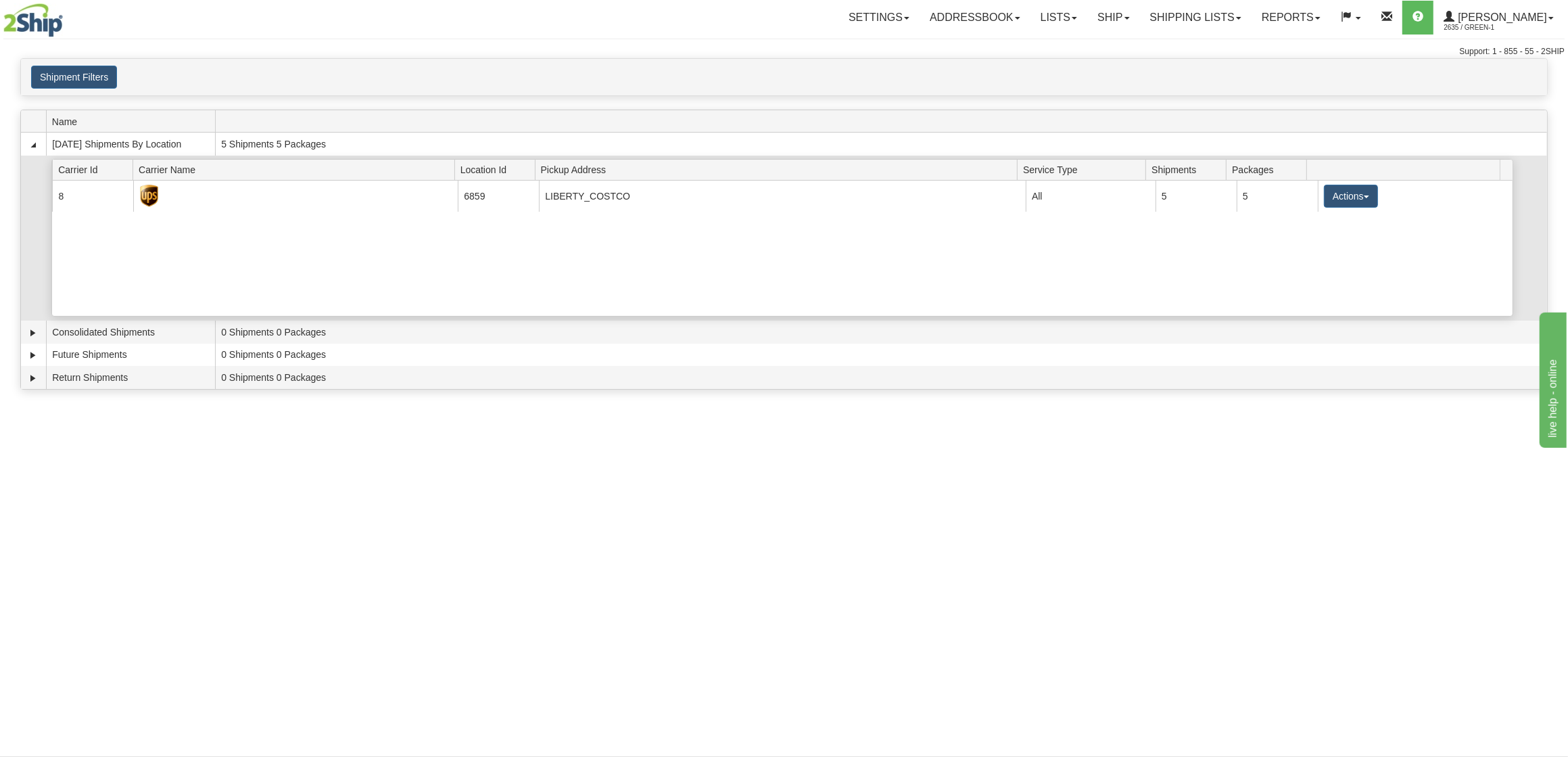
click at [817, 263] on div "Current 8 6859 LIBERTY_COSTCO 21854 All 5 5 Actions Details Close Pickup Zip Pr…" at bounding box center [781, 248] width 1460 height 135
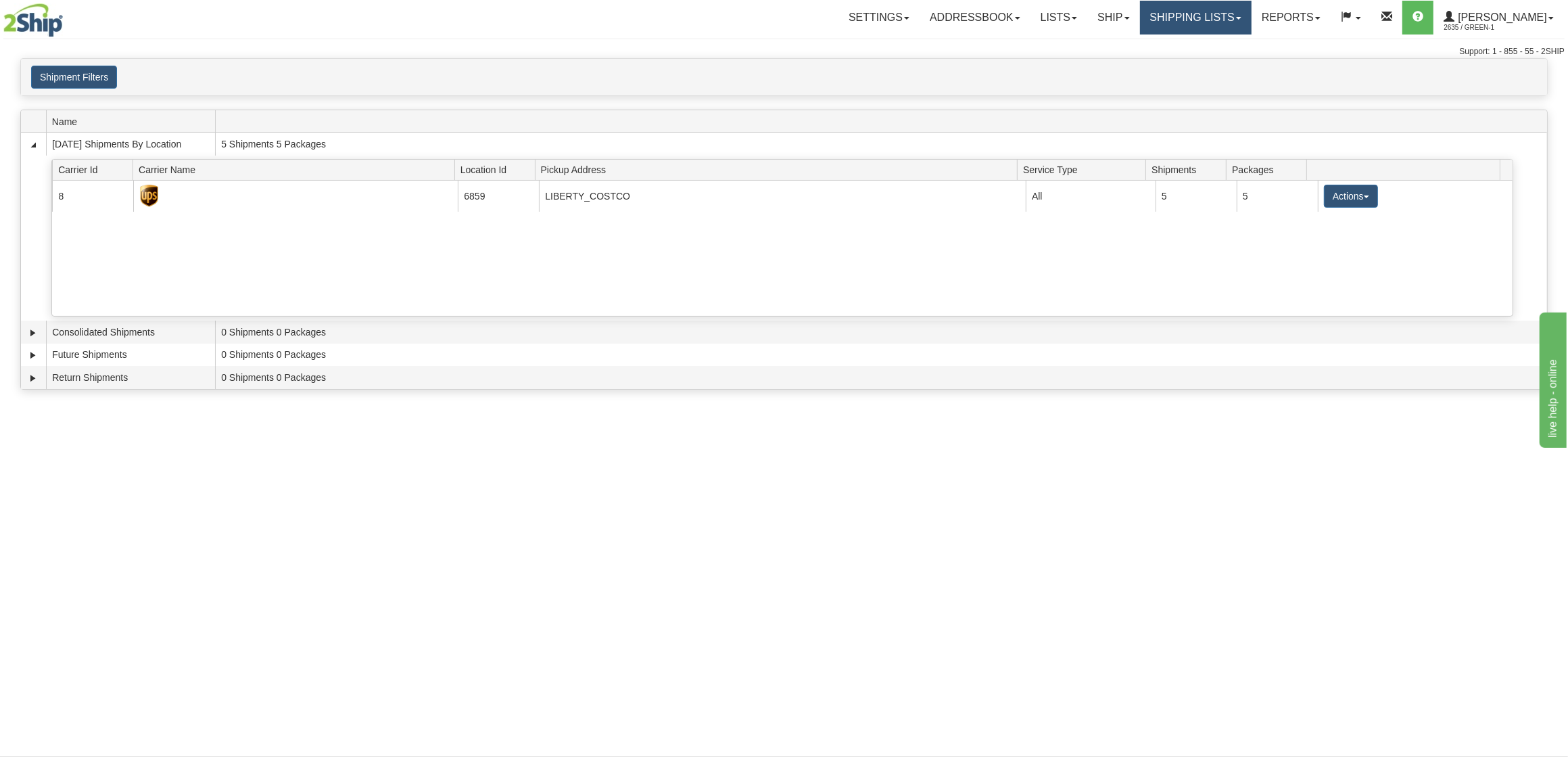
click at [1209, 28] on link "Shipping lists" at bounding box center [1196, 17] width 112 height 34
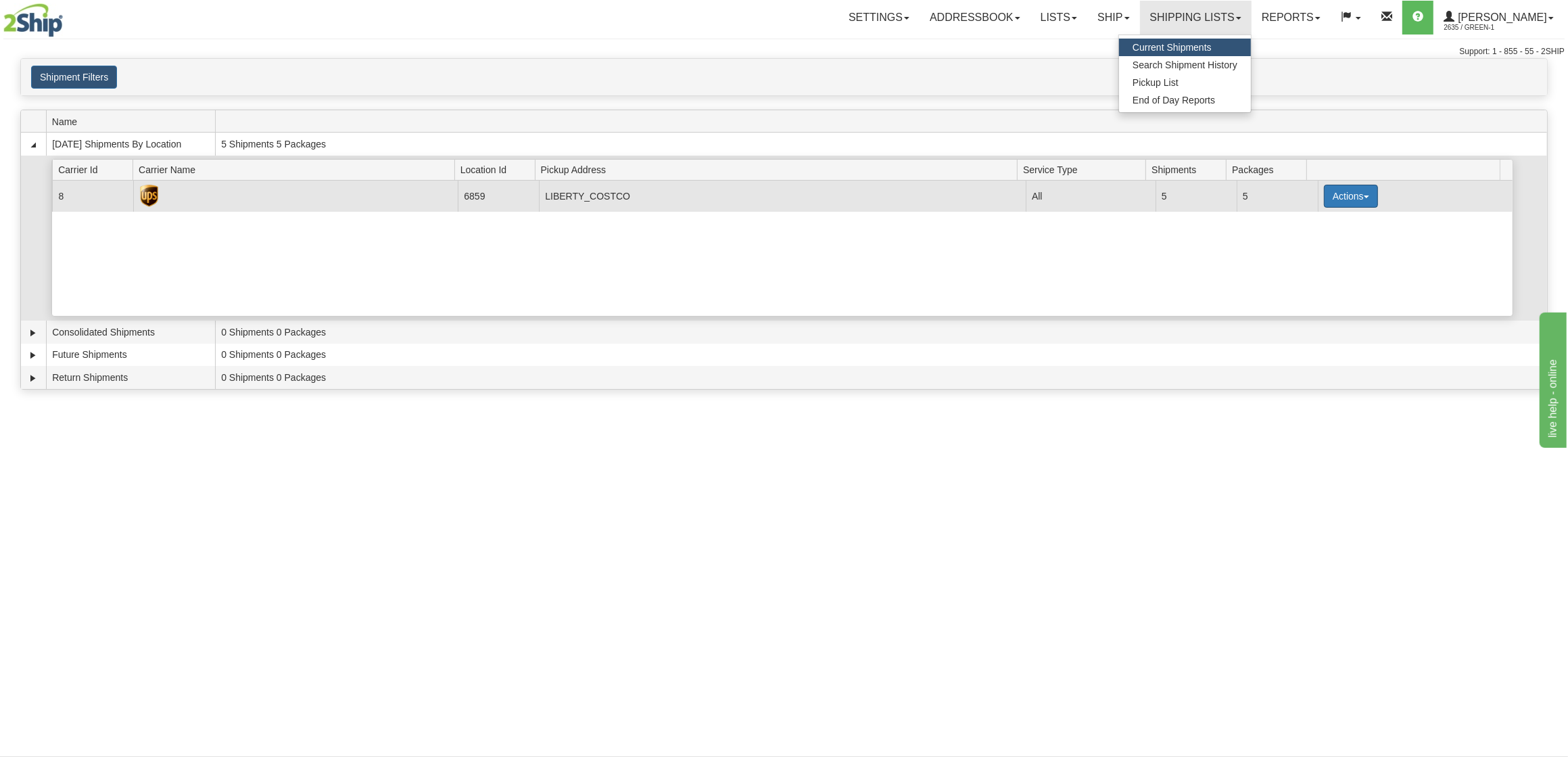
click at [1362, 197] on button "Actions" at bounding box center [1351, 196] width 54 height 23
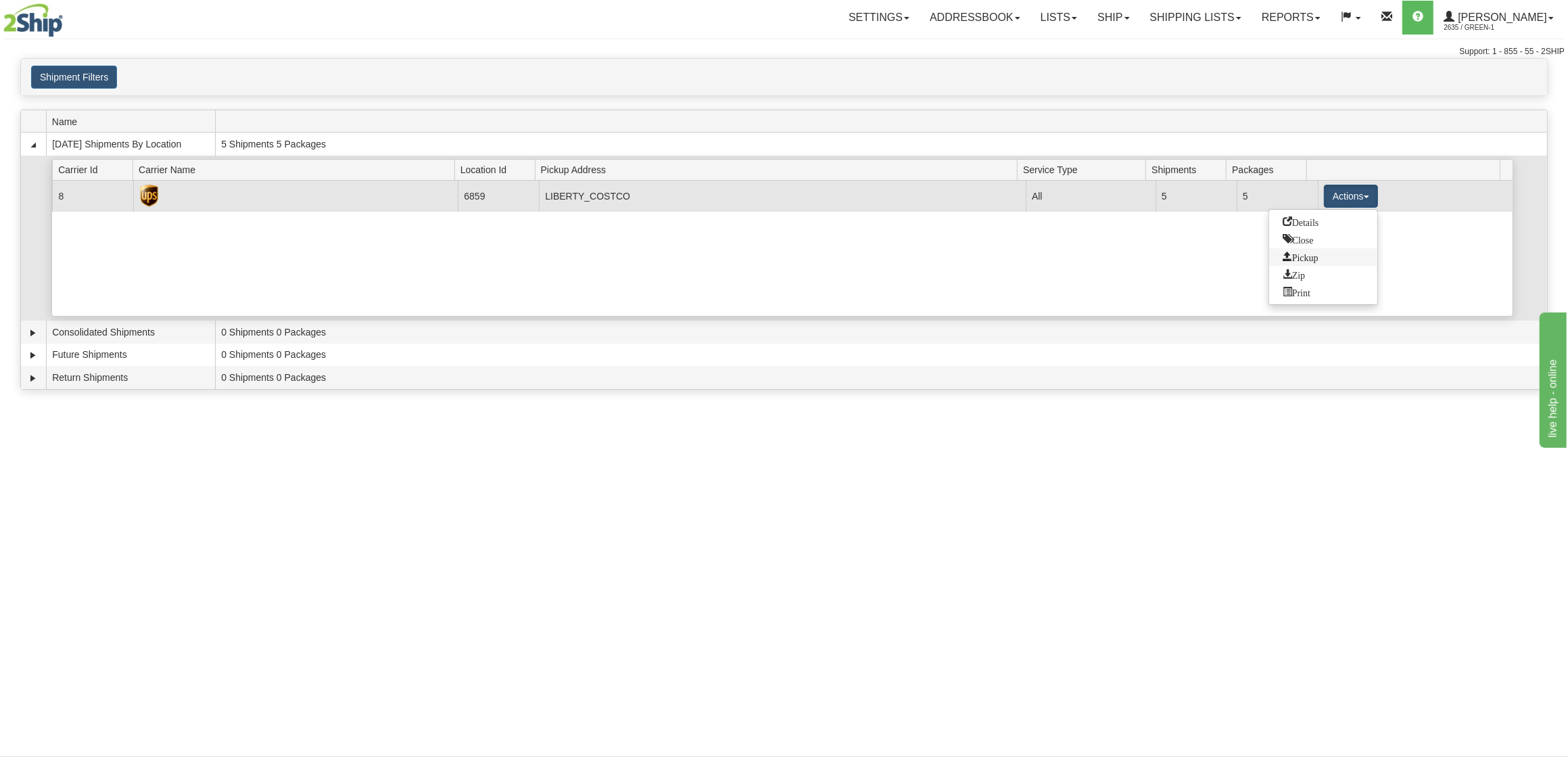
click at [1314, 260] on span "Pickup" at bounding box center [1301, 256] width 36 height 9
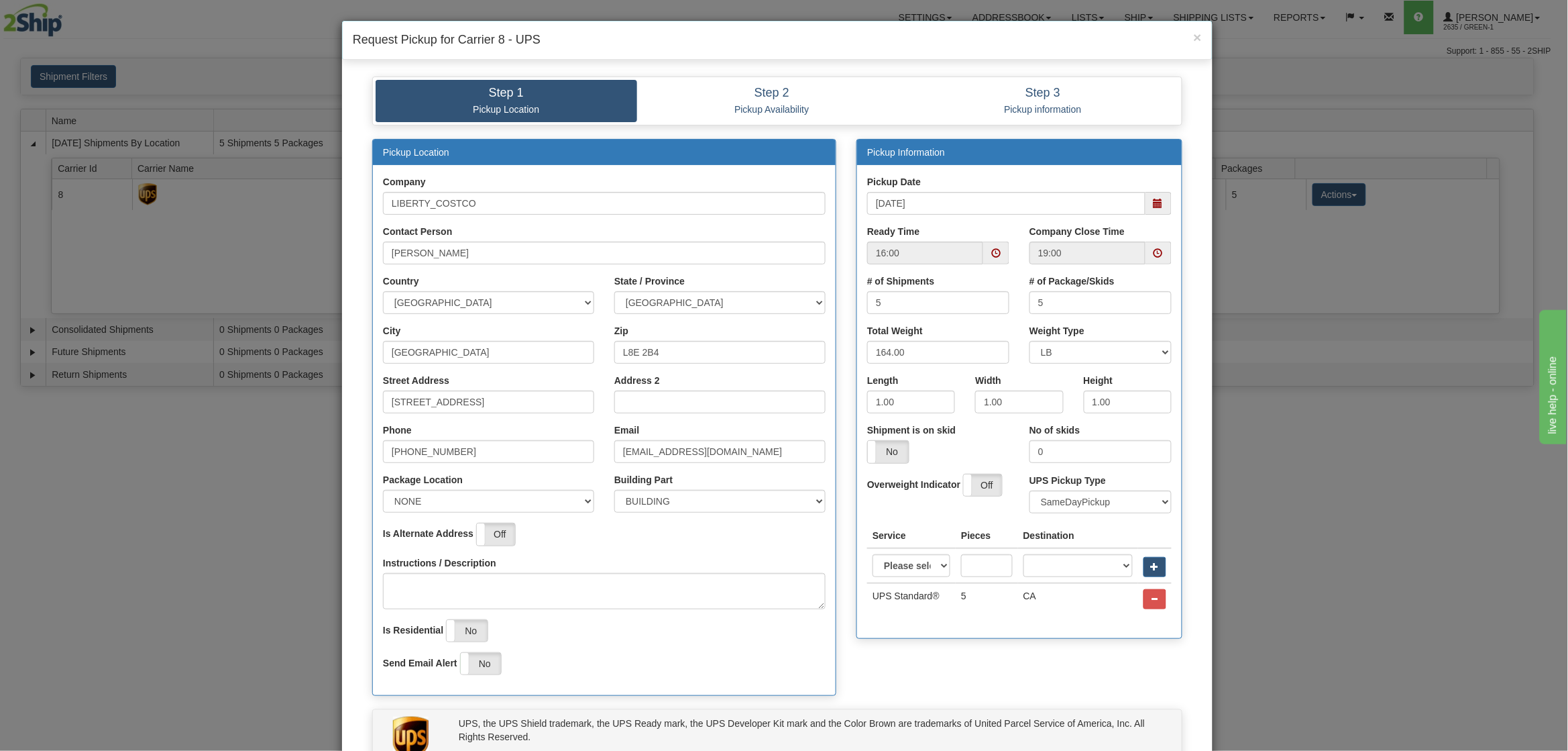
click at [997, 251] on span at bounding box center [996, 253] width 26 height 23
click at [890, 379] on span at bounding box center [900, 378] width 36 height 37
type input "14:00"
click at [998, 228] on div "Ready Time 14:00 14 : 00 00 01 02 03 04 05 06 07 08 09 10 11 12 13 14 15 16 17 …" at bounding box center [938, 244] width 142 height 39
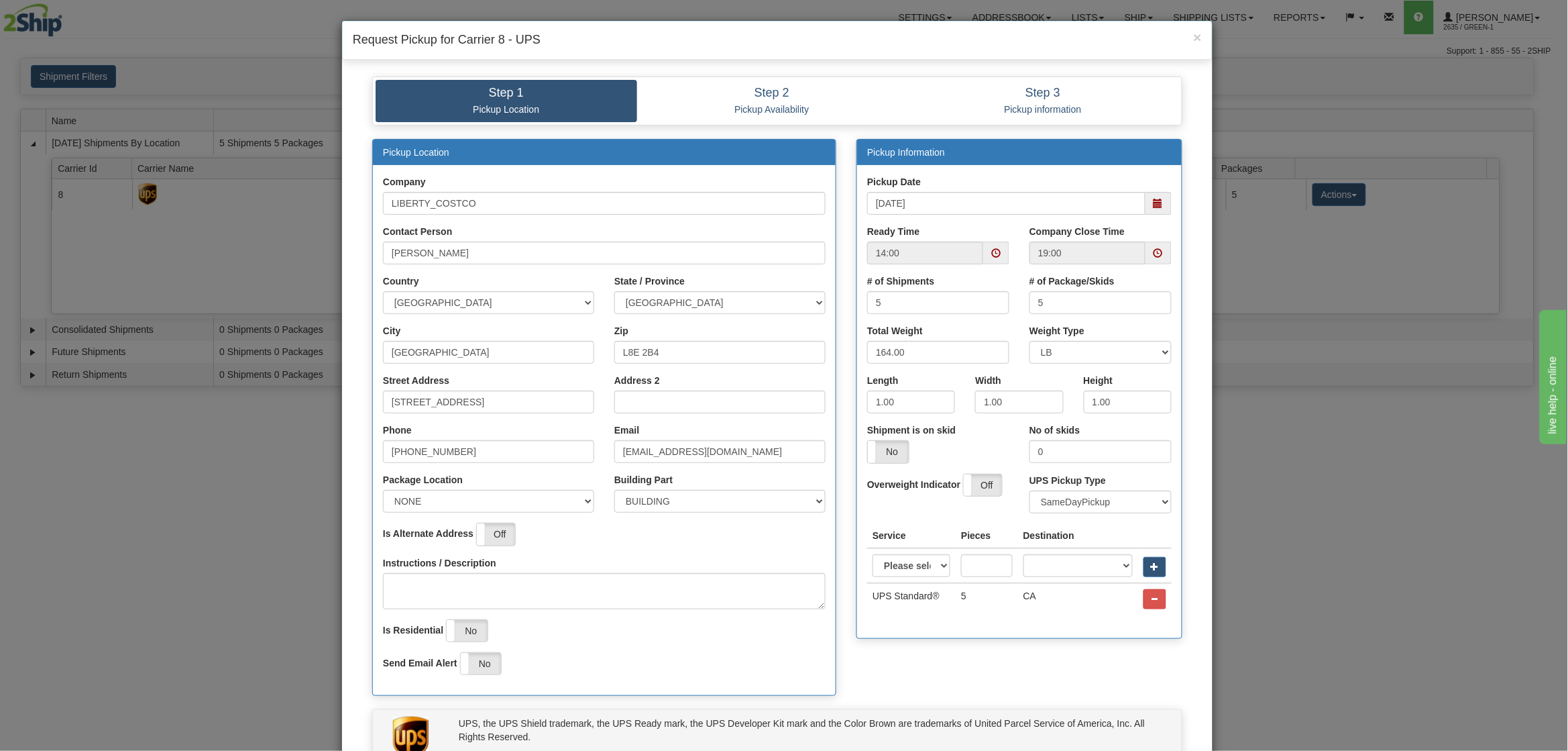
click at [1159, 260] on span at bounding box center [1159, 253] width 26 height 23
click at [1050, 389] on span at bounding box center [1062, 378] width 36 height 37
click at [1049, 389] on span at bounding box center [1062, 378] width 36 height 37
click at [1055, 298] on span at bounding box center [1062, 294] width 36 height 37
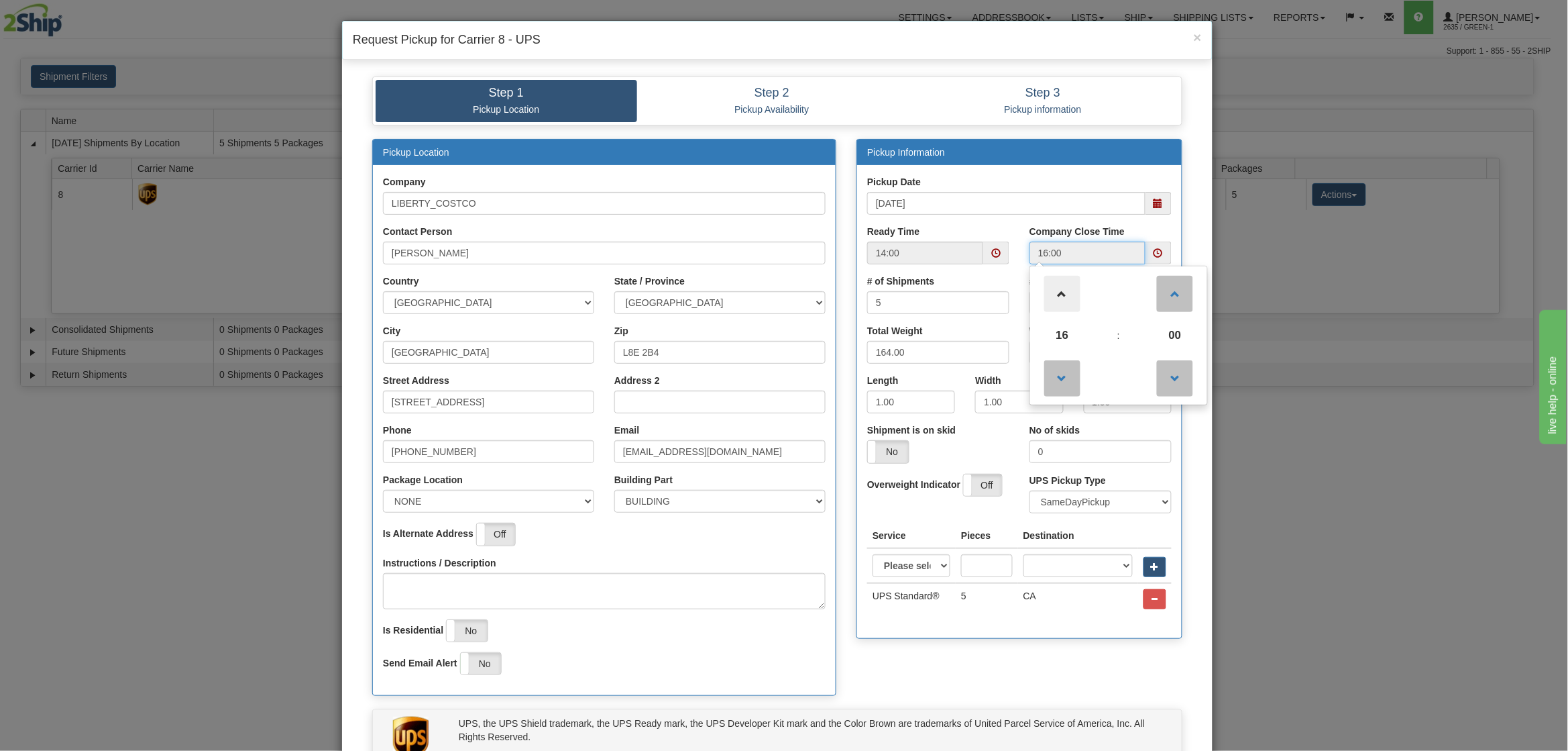
type input "17:00"
click at [998, 227] on div "Ready Time 14:00" at bounding box center [938, 244] width 142 height 39
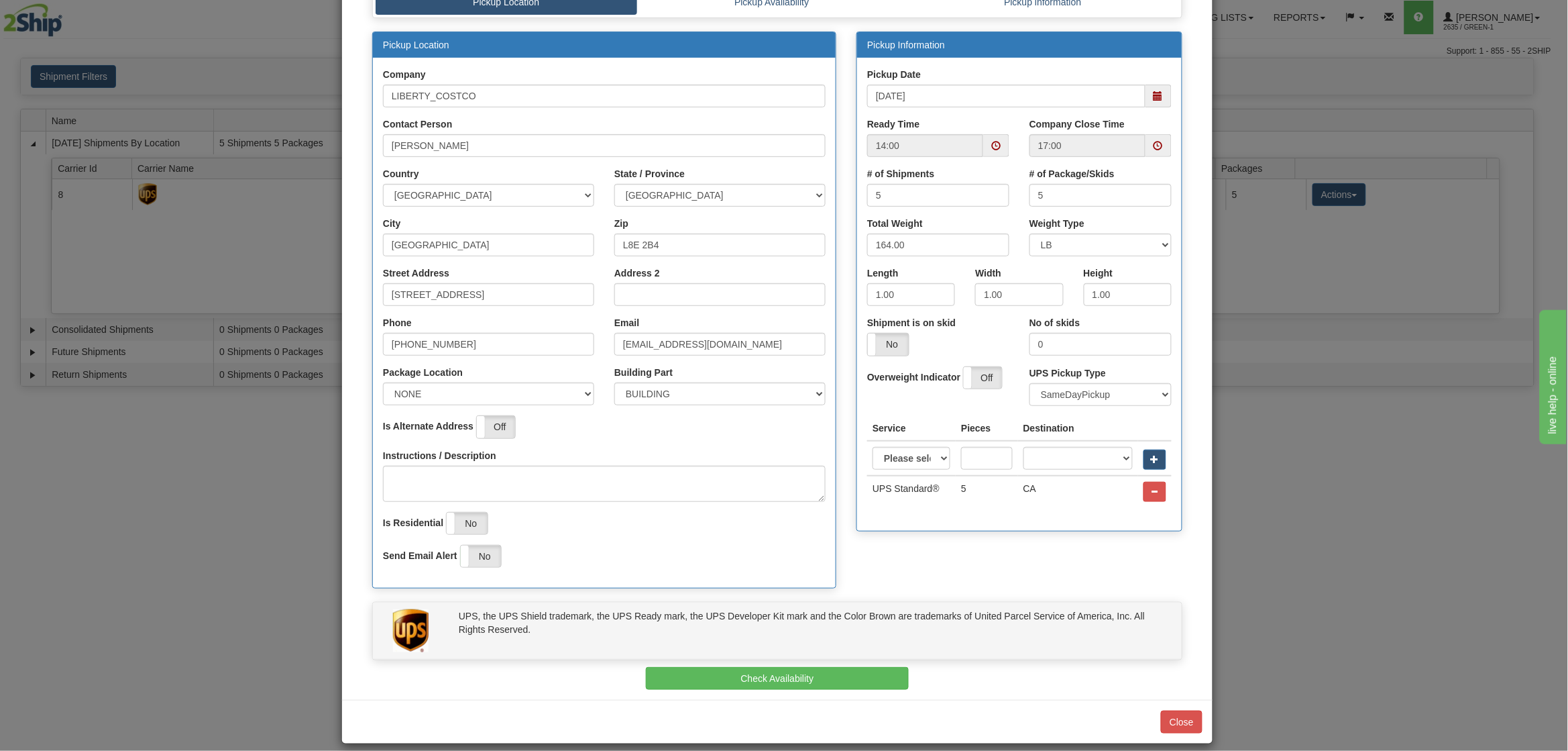
scroll to position [122, 0]
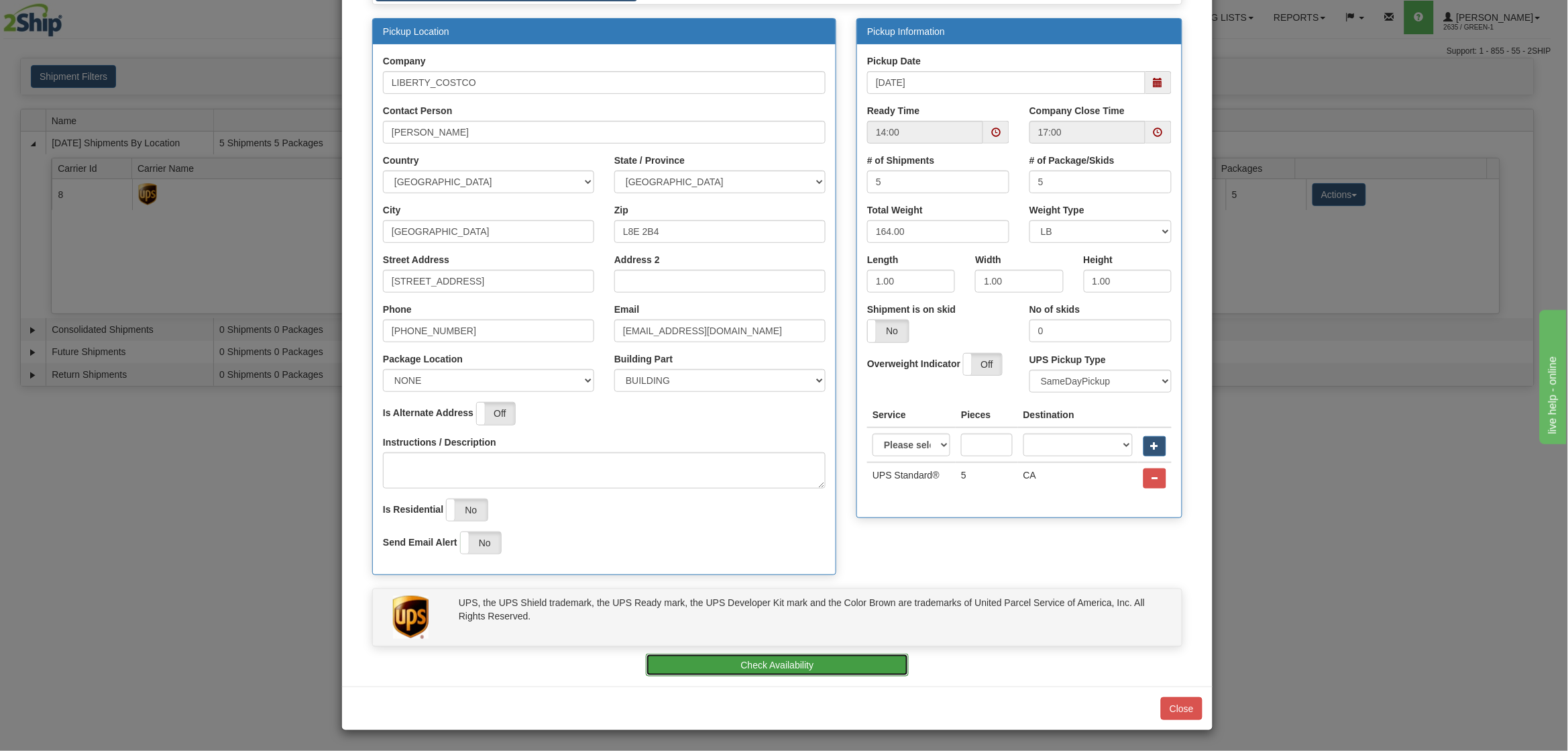
click at [816, 666] on button "Check Availability" at bounding box center [777, 665] width 263 height 23
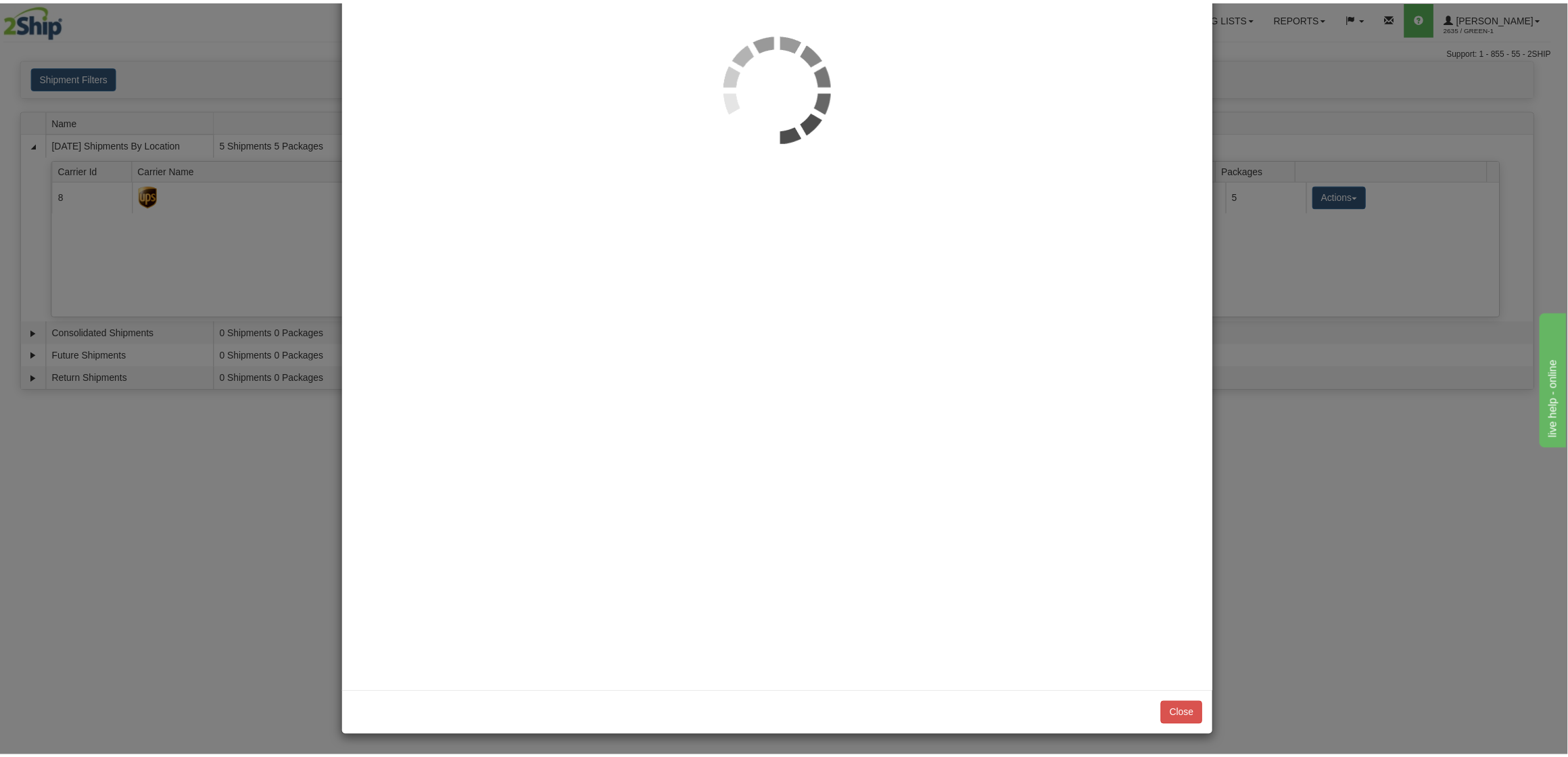
scroll to position [0, 0]
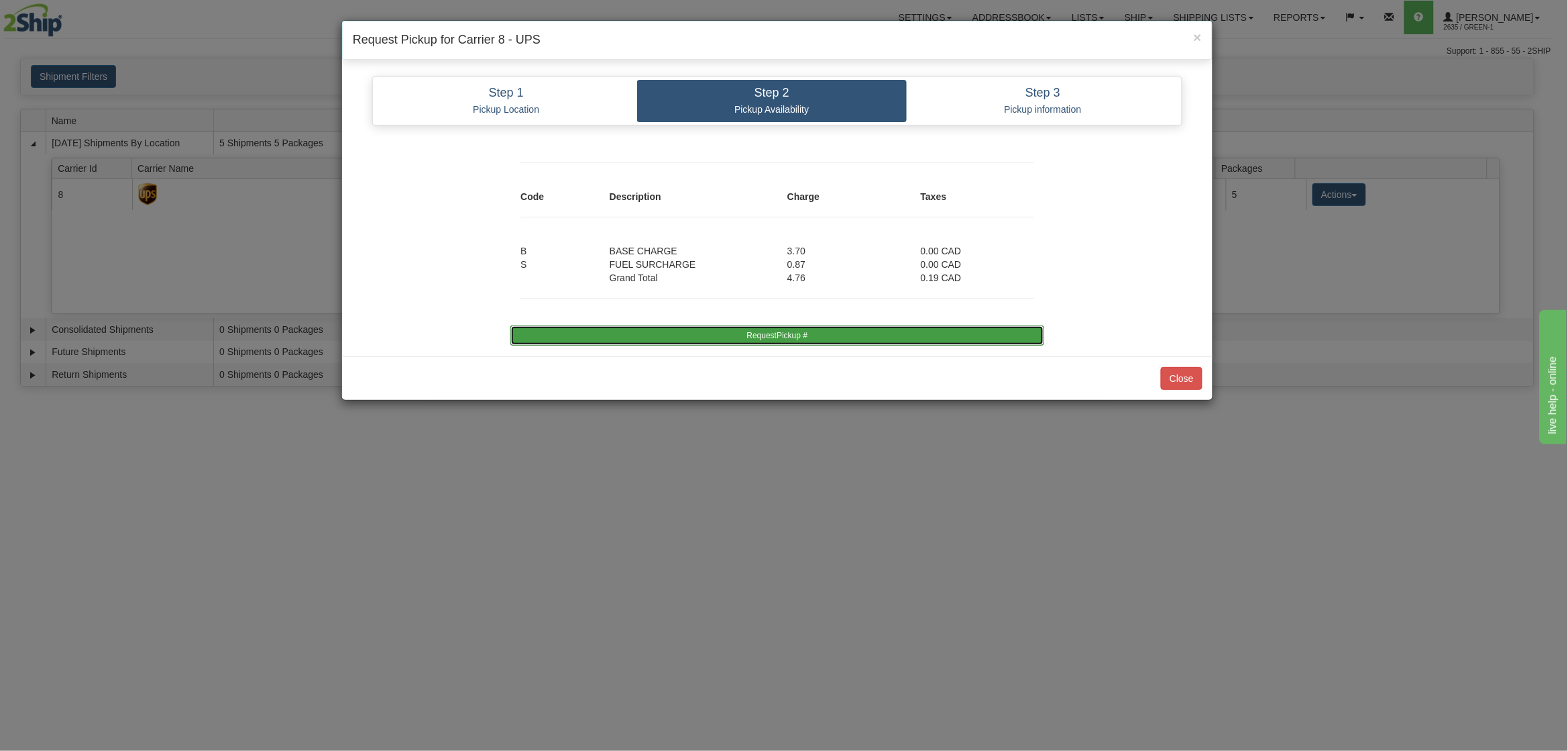
click at [787, 341] on button "RequestPickup #" at bounding box center [776, 335] width 533 height 20
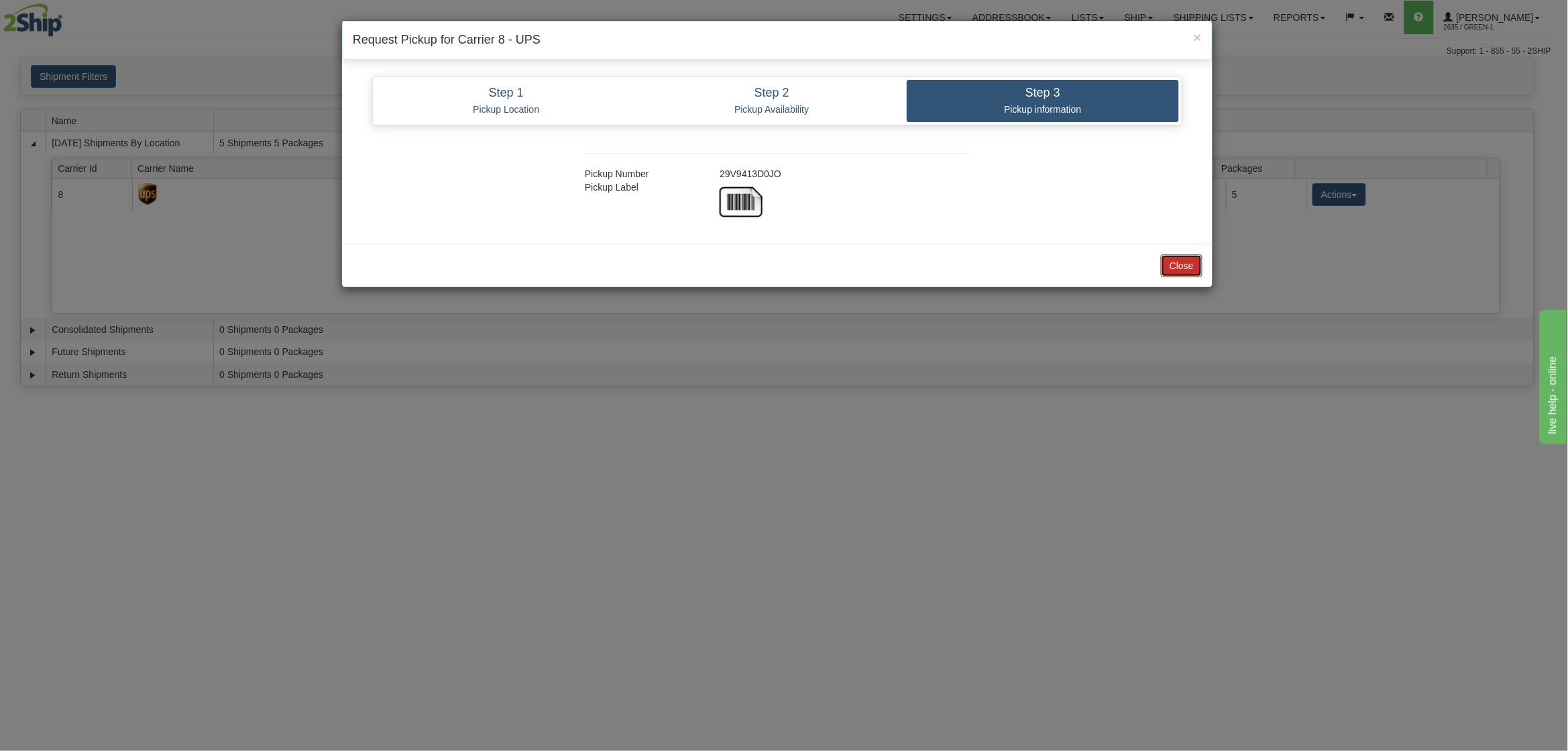
click at [1182, 271] on button "Close" at bounding box center [1182, 266] width 42 height 23
